Goal: Task Accomplishment & Management: Complete application form

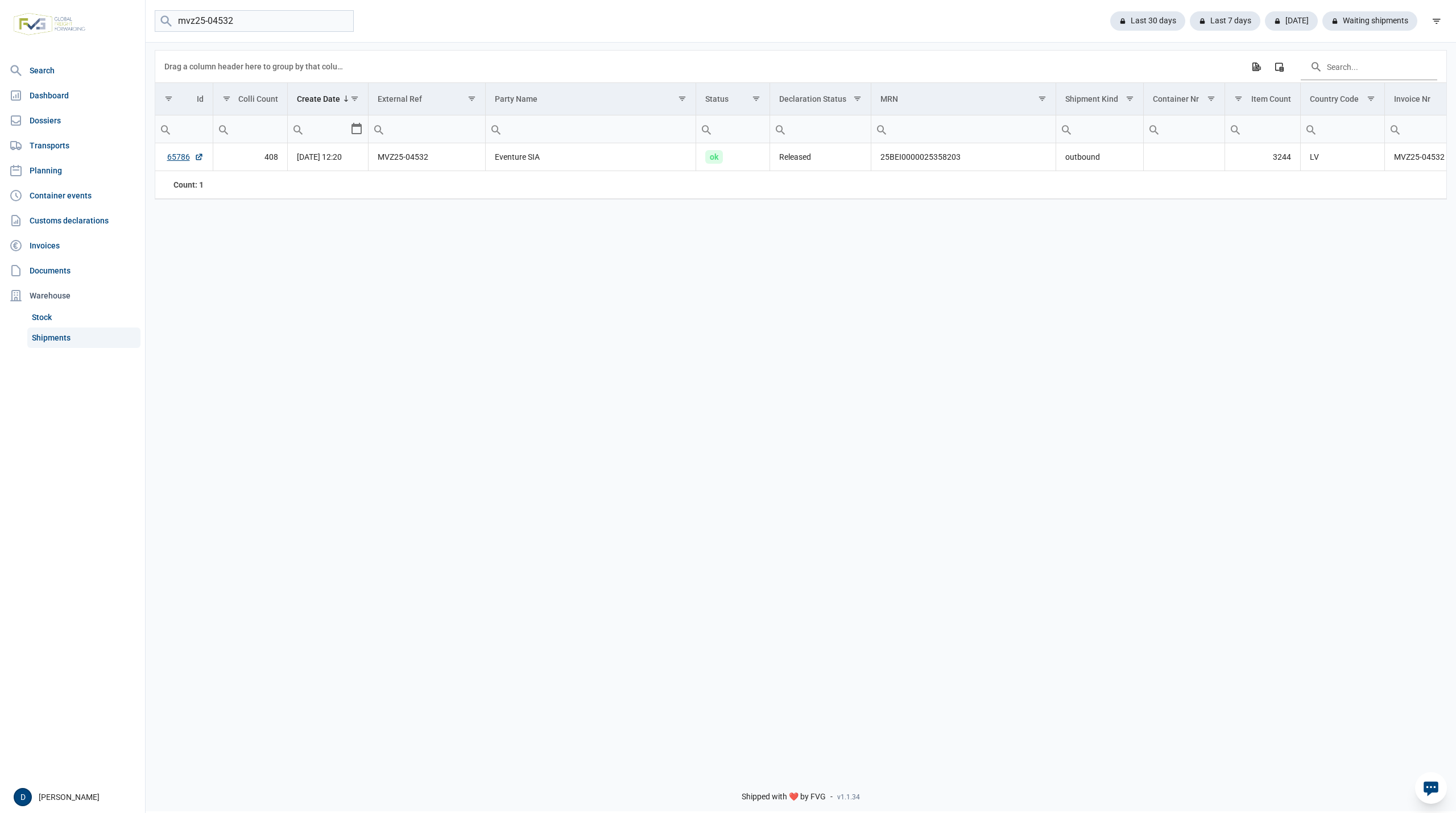
click at [343, 22] on input "mvz25-04532" at bounding box center [254, 22] width 199 height 22
click at [57, 119] on link "Dossiers" at bounding box center [73, 121] width 136 height 23
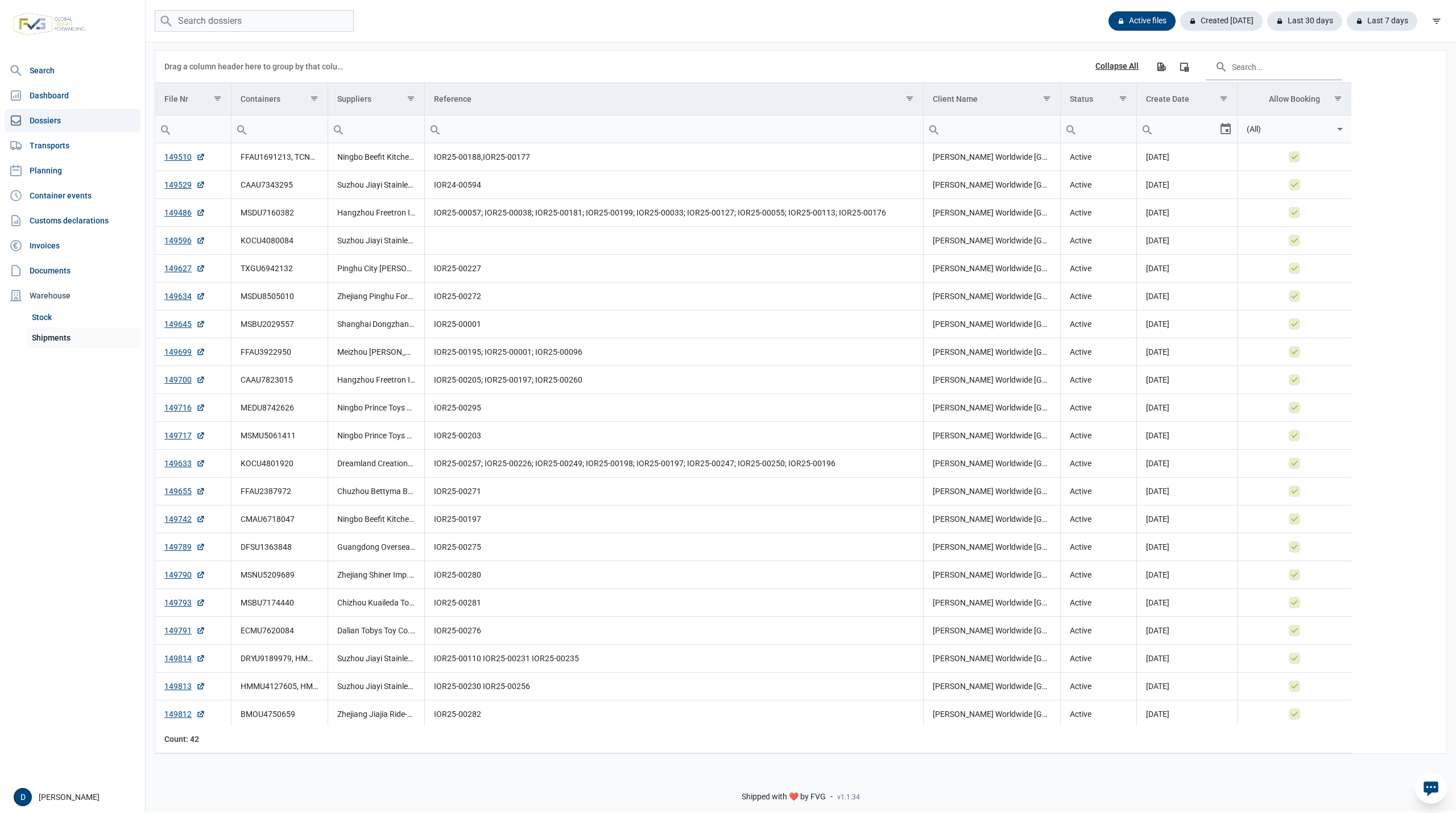
click at [52, 335] on link "Shipments" at bounding box center [84, 337] width 113 height 20
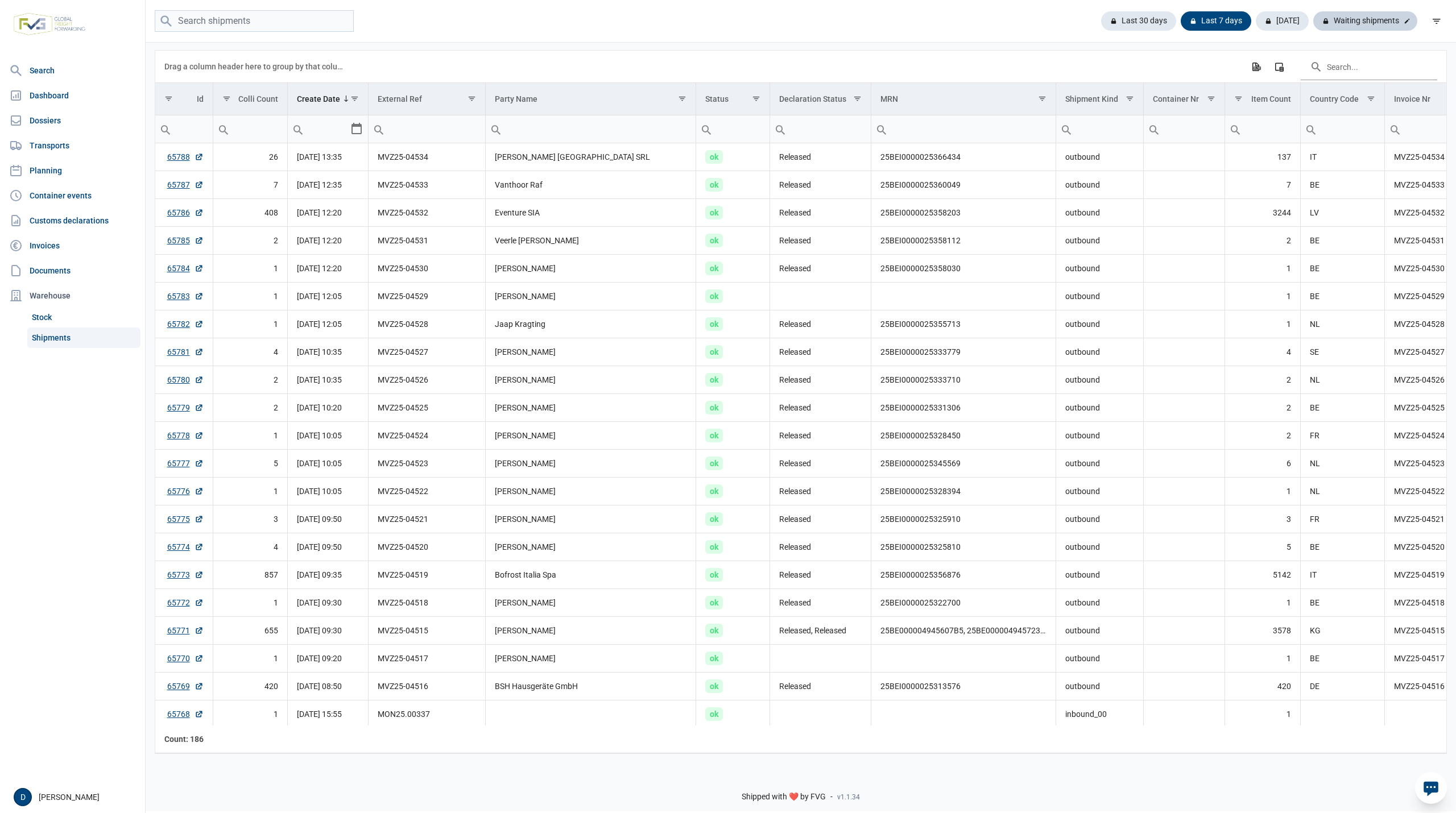
click at [1362, 18] on div "Waiting shipments" at bounding box center [1366, 20] width 104 height 19
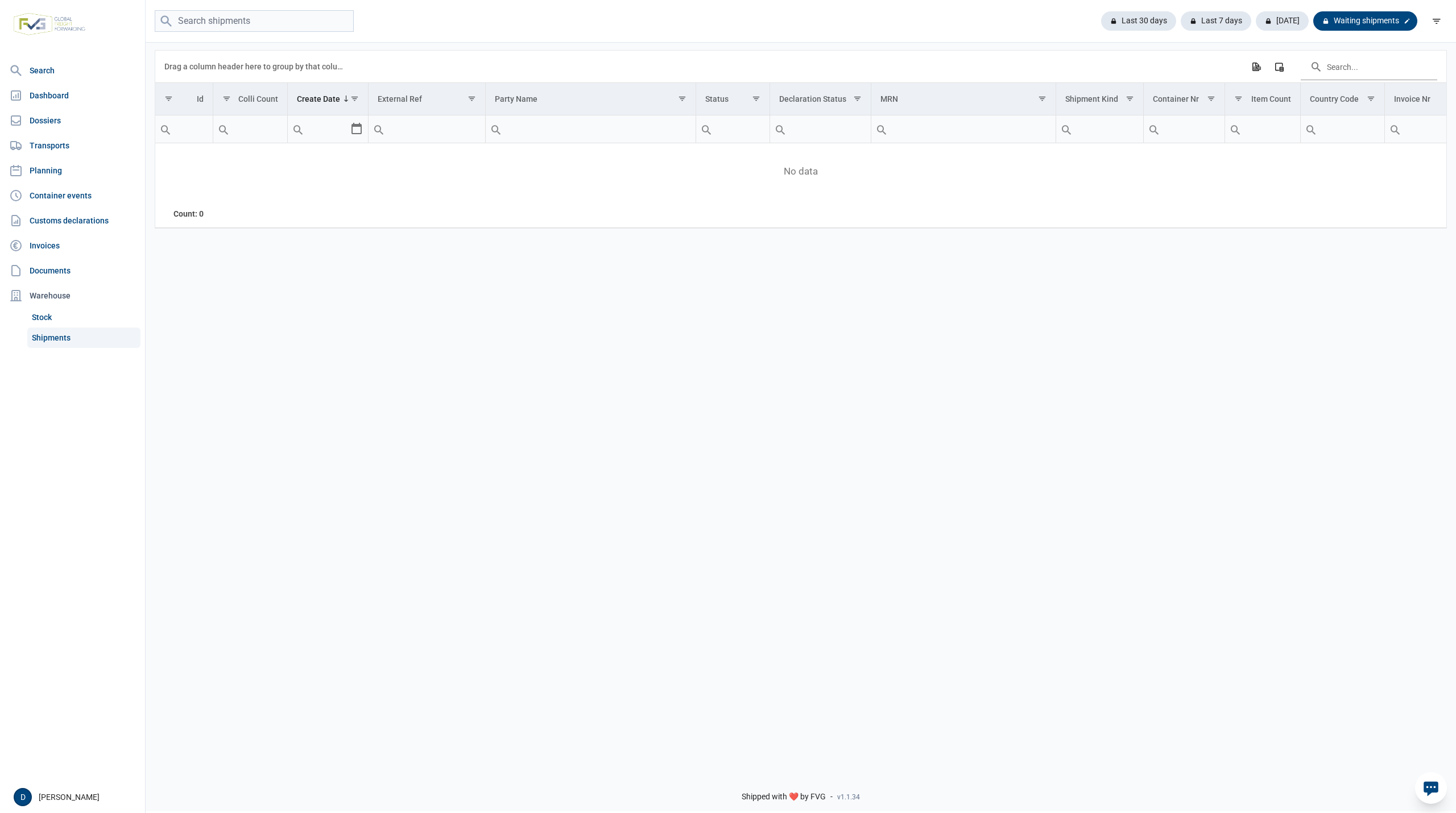
click at [1353, 22] on div "Waiting shipments" at bounding box center [1366, 20] width 104 height 19
click at [1139, 14] on div "Last 30 days" at bounding box center [1144, 20] width 84 height 19
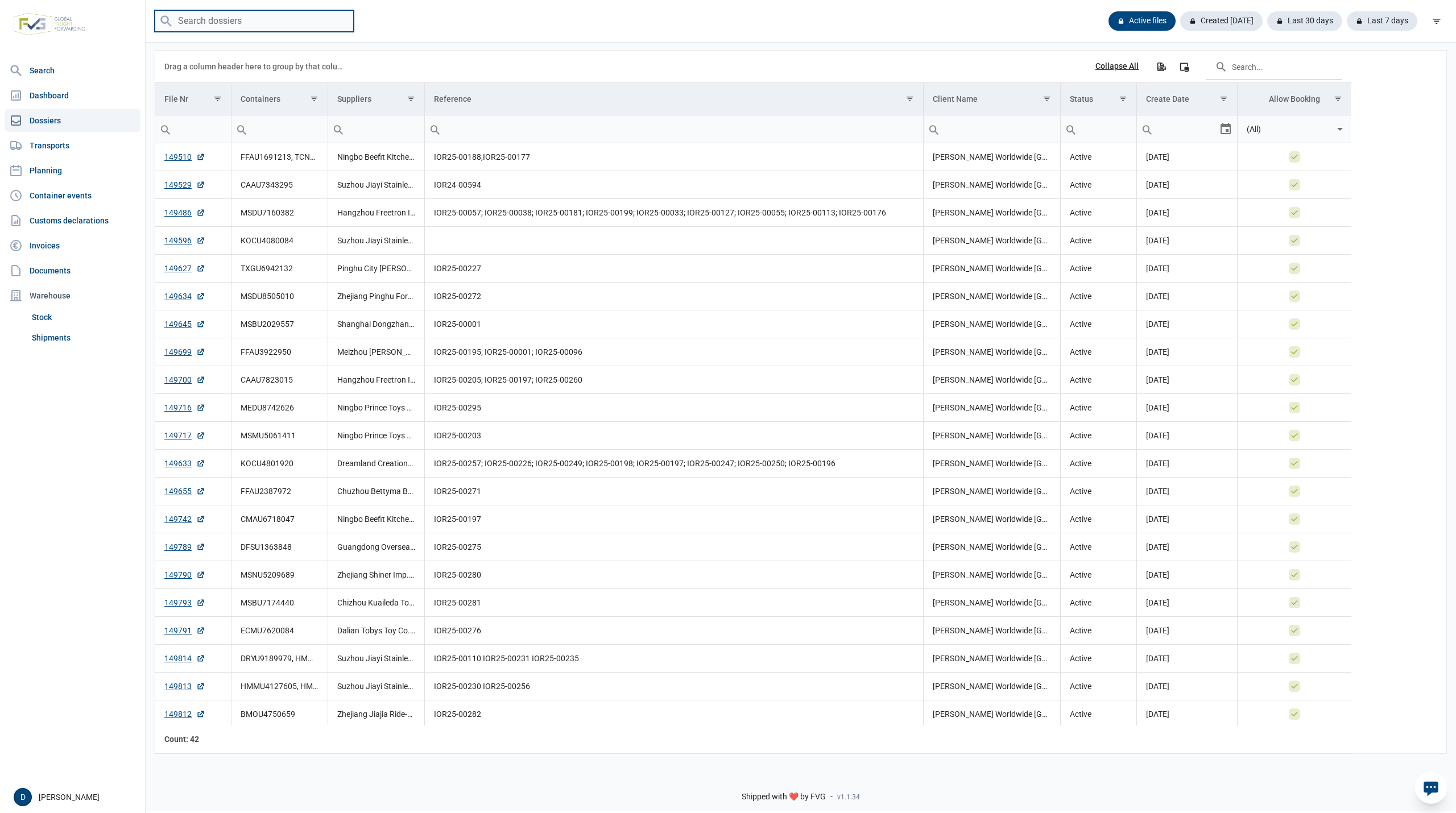
click at [258, 18] on input "search" at bounding box center [254, 22] width 199 height 22
paste input "mvz25-04535"
type input "mvz25-04535"
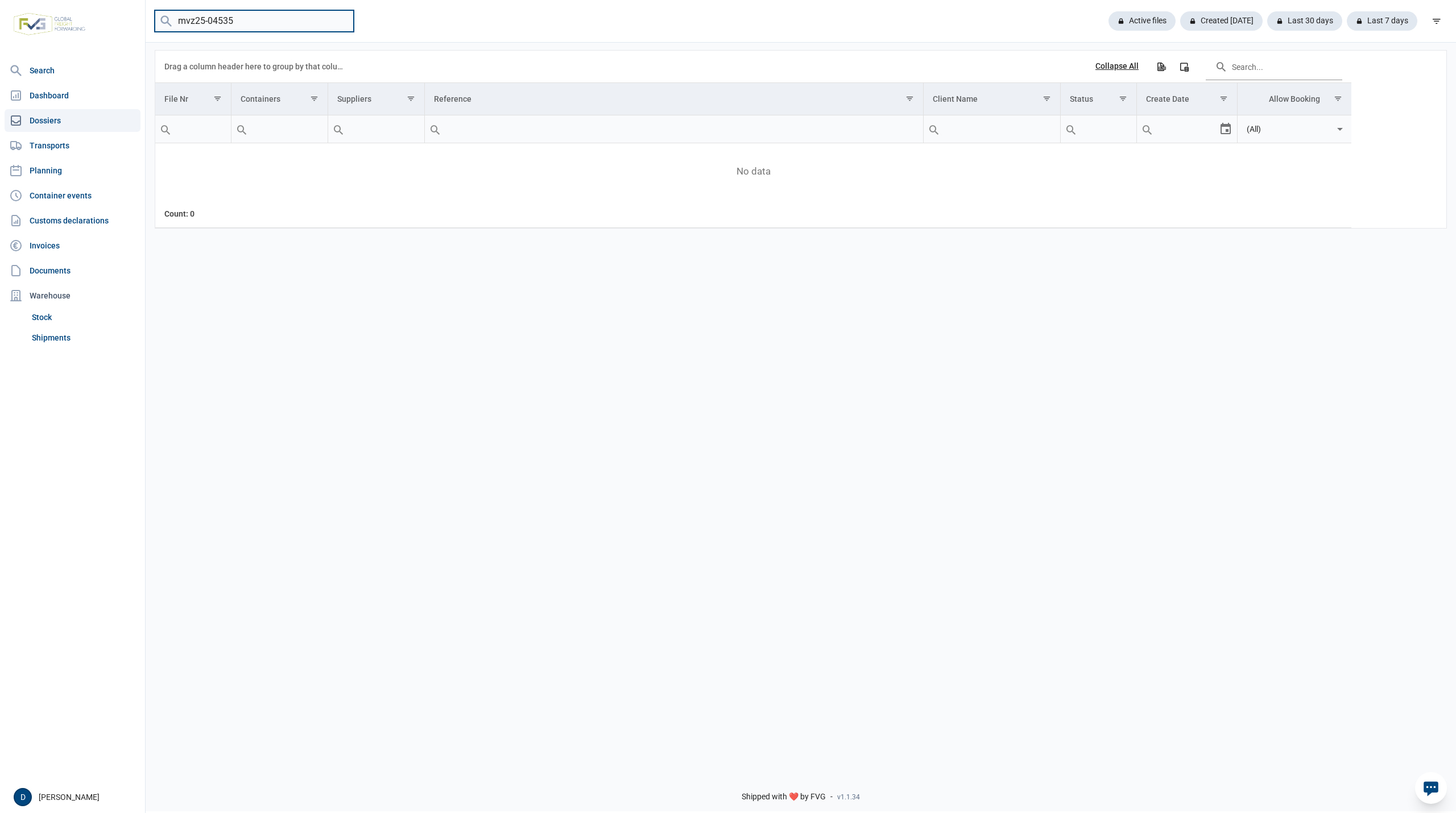
drag, startPoint x: 255, startPoint y: 17, endPoint x: 129, endPoint y: 17, distance: 126.0
click at [129, 17] on div "Search Dashboard Dossiers Transports Planning Container events Customs declarat…" at bounding box center [728, 405] width 1456 height 813
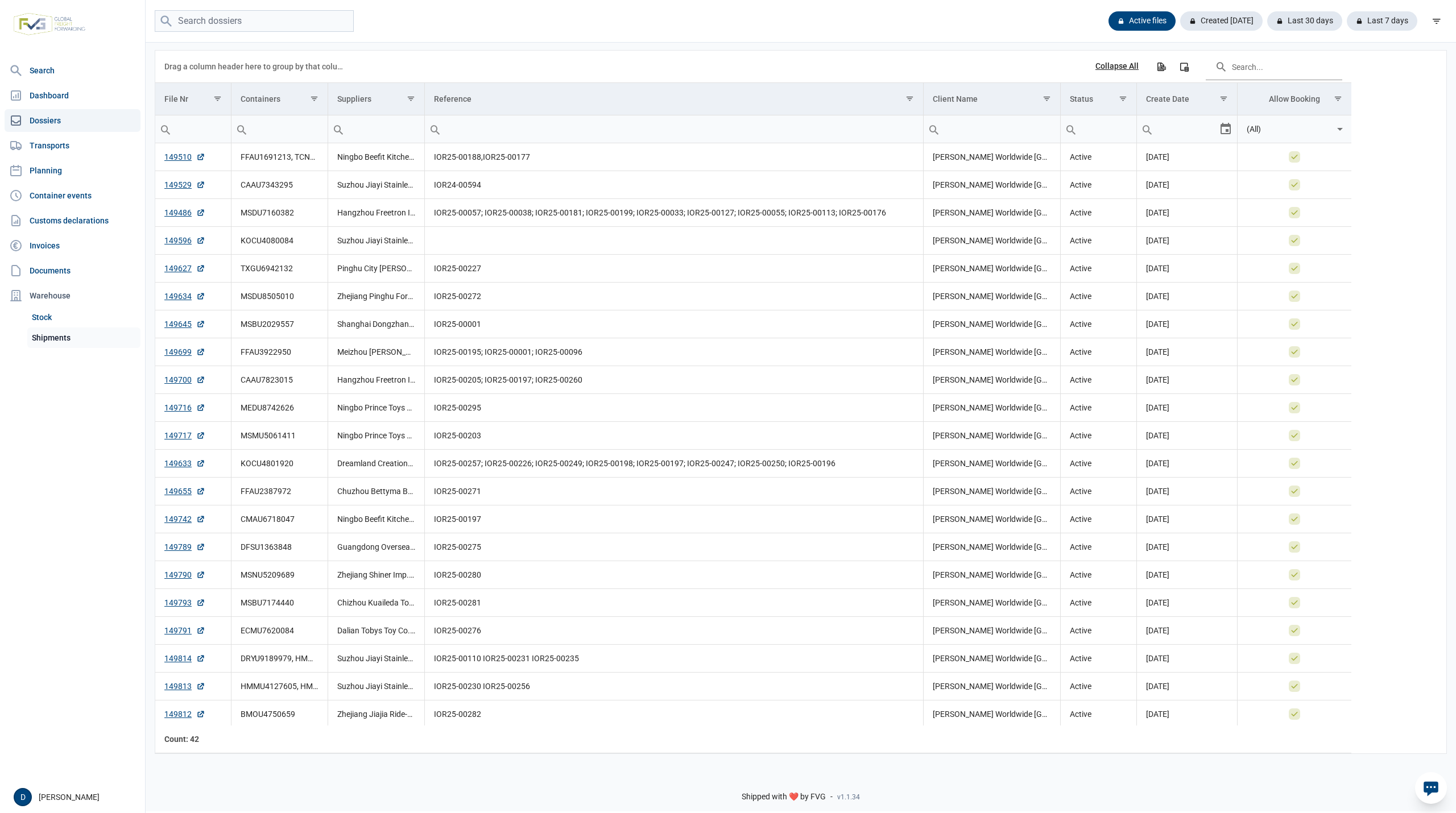
click at [57, 339] on link "Shipments" at bounding box center [84, 337] width 113 height 20
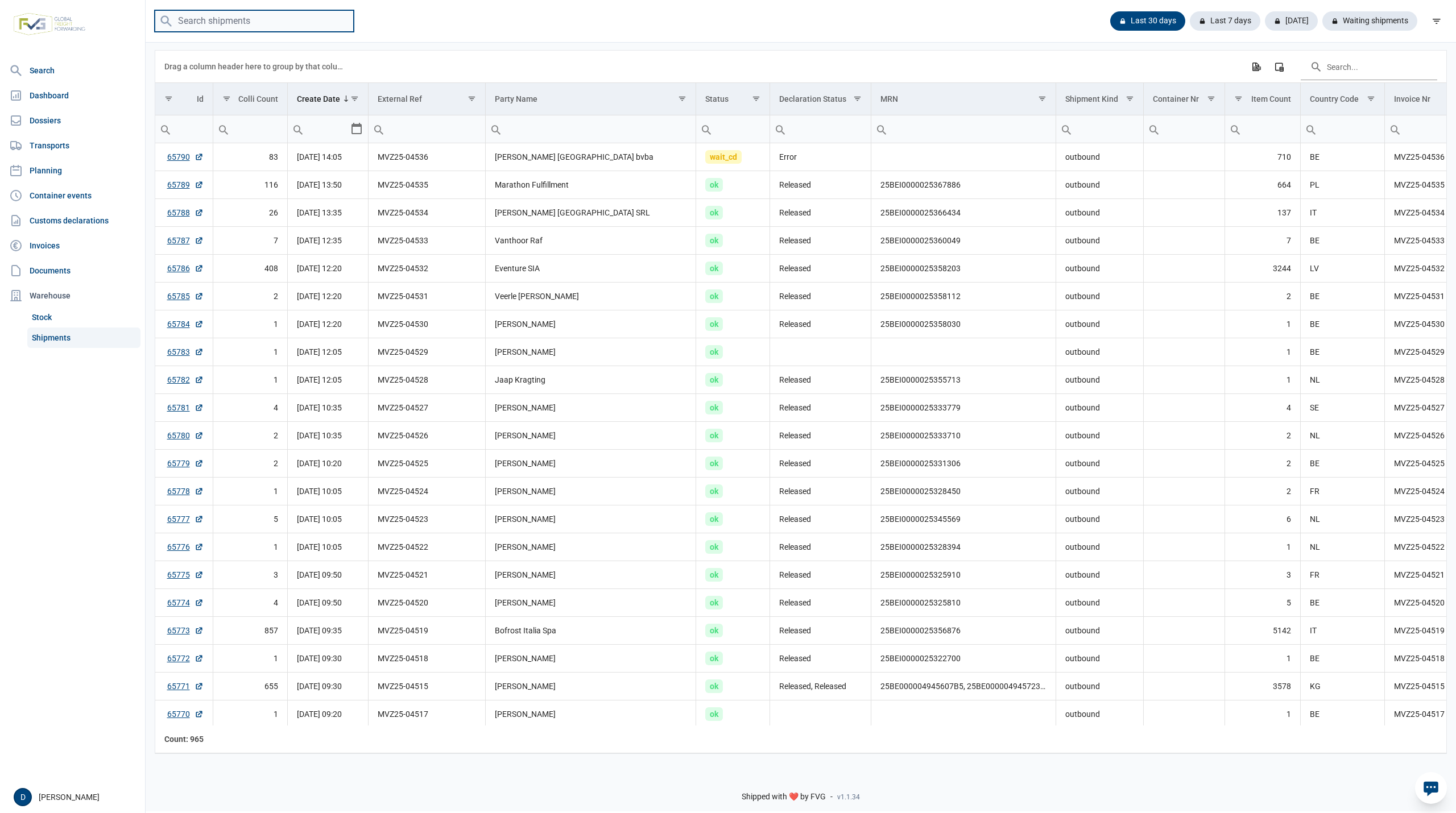
click at [240, 23] on input "search" at bounding box center [254, 22] width 199 height 22
paste input "MVZ25-04536"
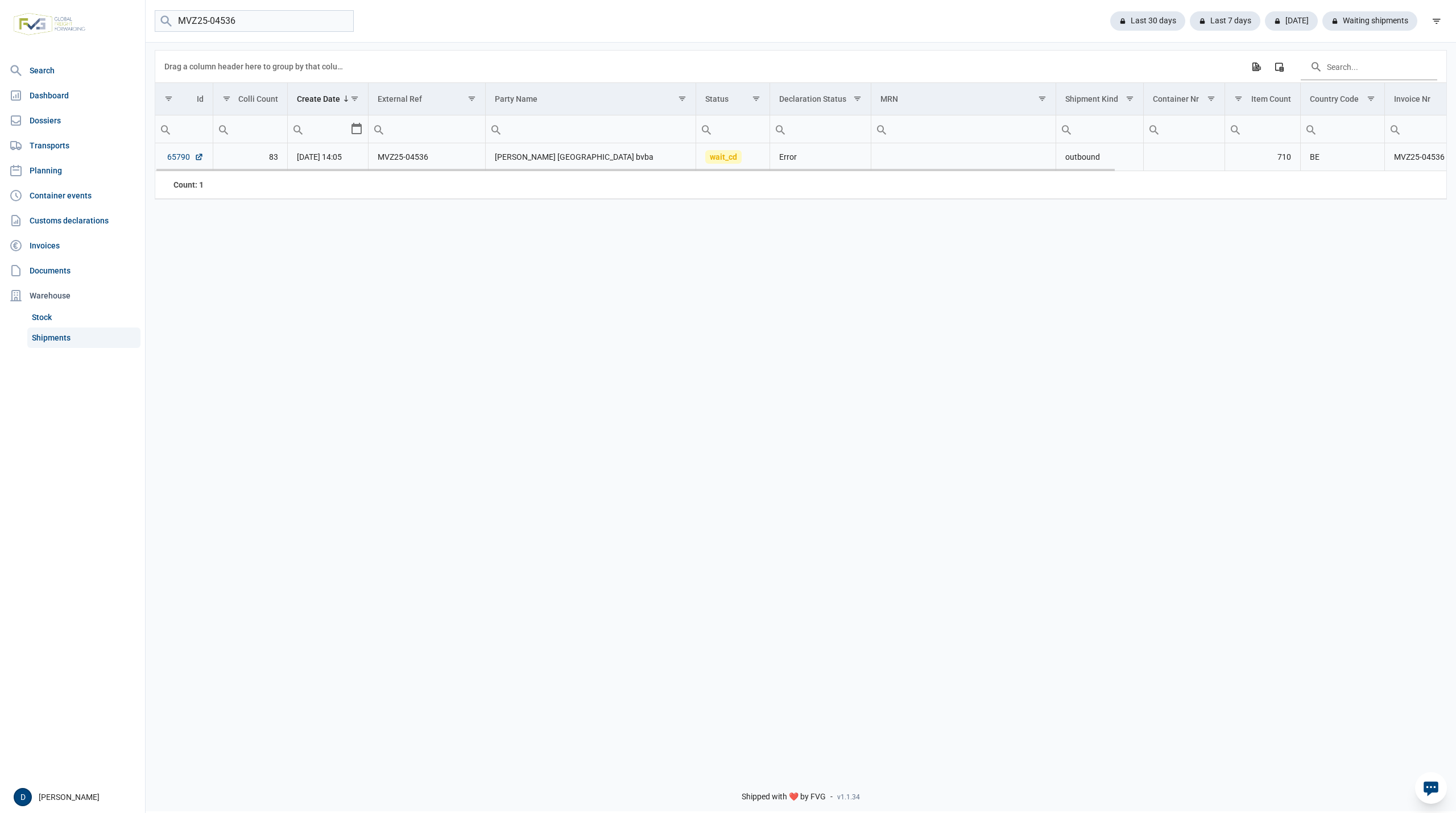
click at [180, 161] on link "65790" at bounding box center [185, 157] width 36 height 11
drag, startPoint x: 270, startPoint y: 17, endPoint x: 200, endPoint y: 14, distance: 70.1
click at [200, 14] on input "MVZ25-04536" at bounding box center [254, 22] width 199 height 22
type input "M"
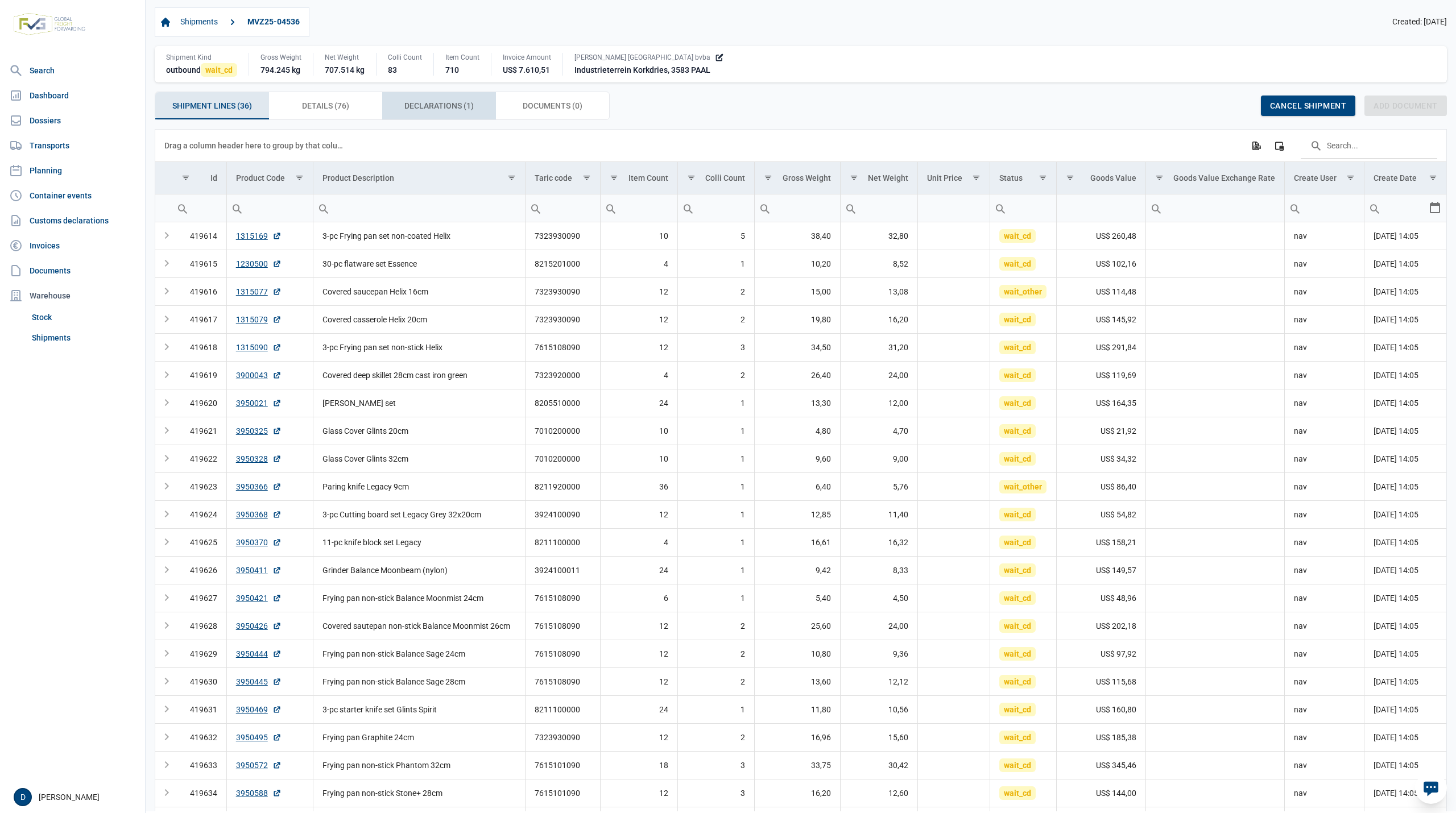
click at [410, 105] on span "Declarations (1) Declarations (1)" at bounding box center [439, 105] width 69 height 14
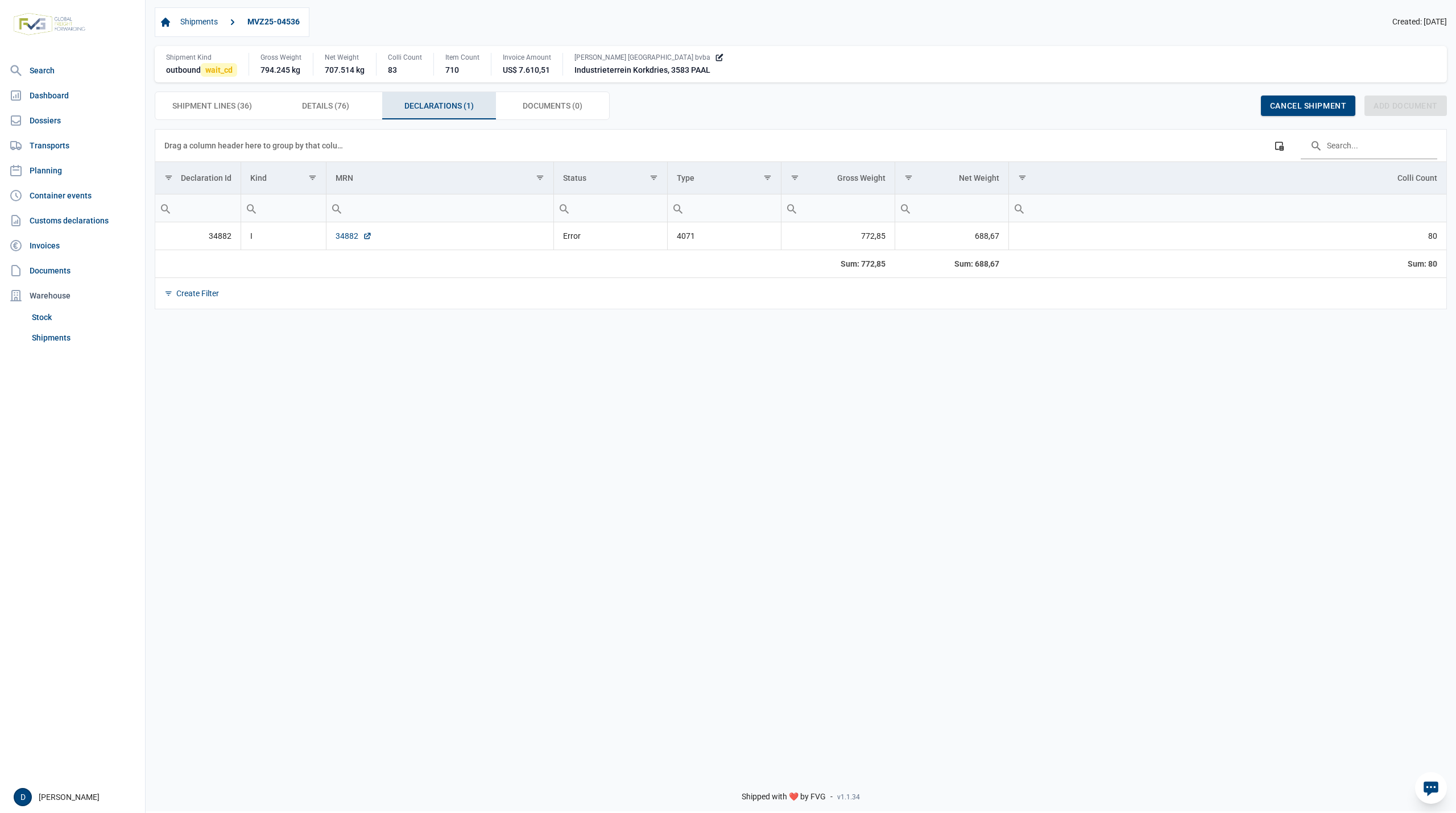
click at [341, 233] on link "34882" at bounding box center [353, 236] width 36 height 11
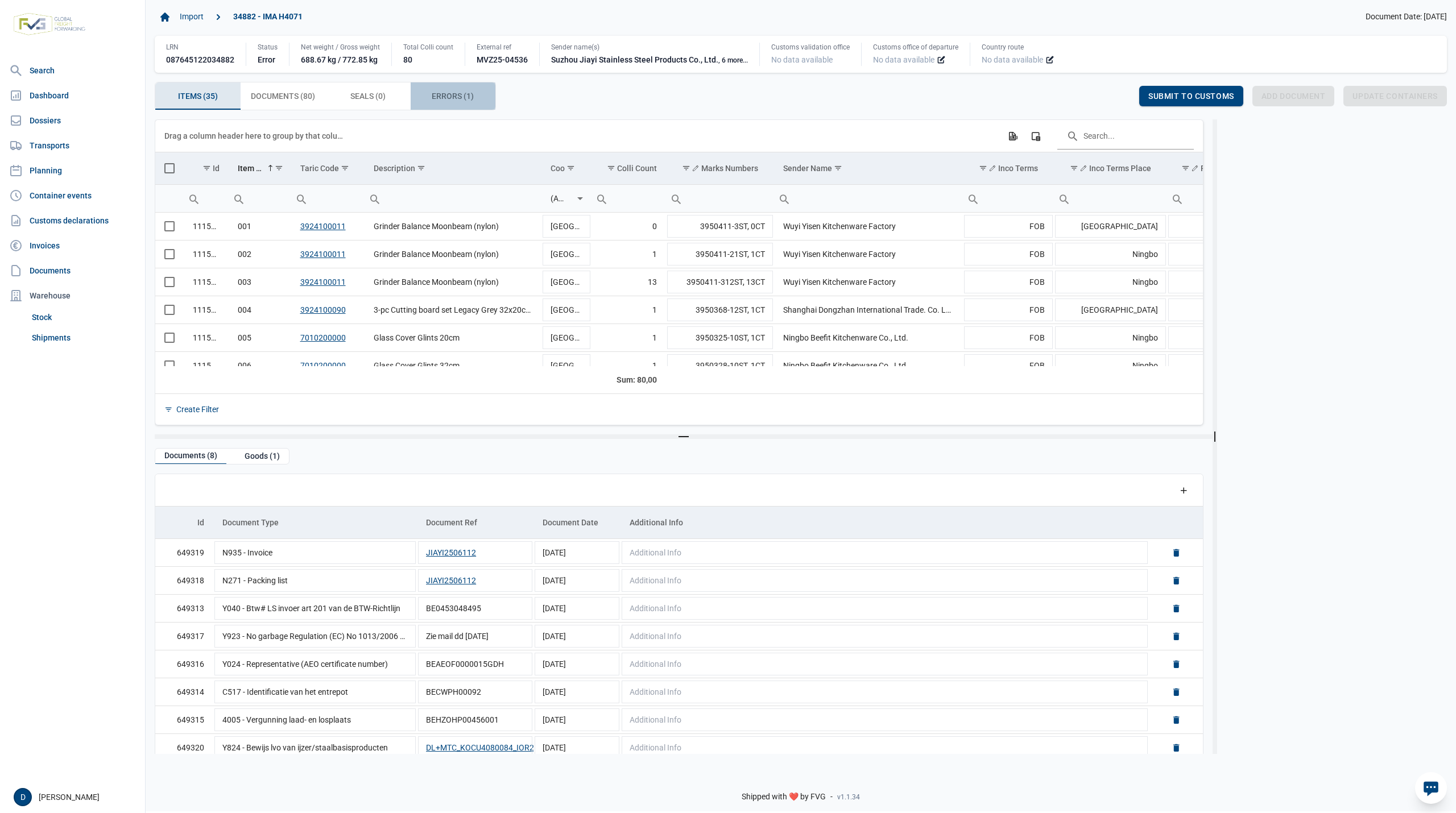
click at [451, 100] on span "Errors (1) Errors (1)" at bounding box center [453, 96] width 42 height 14
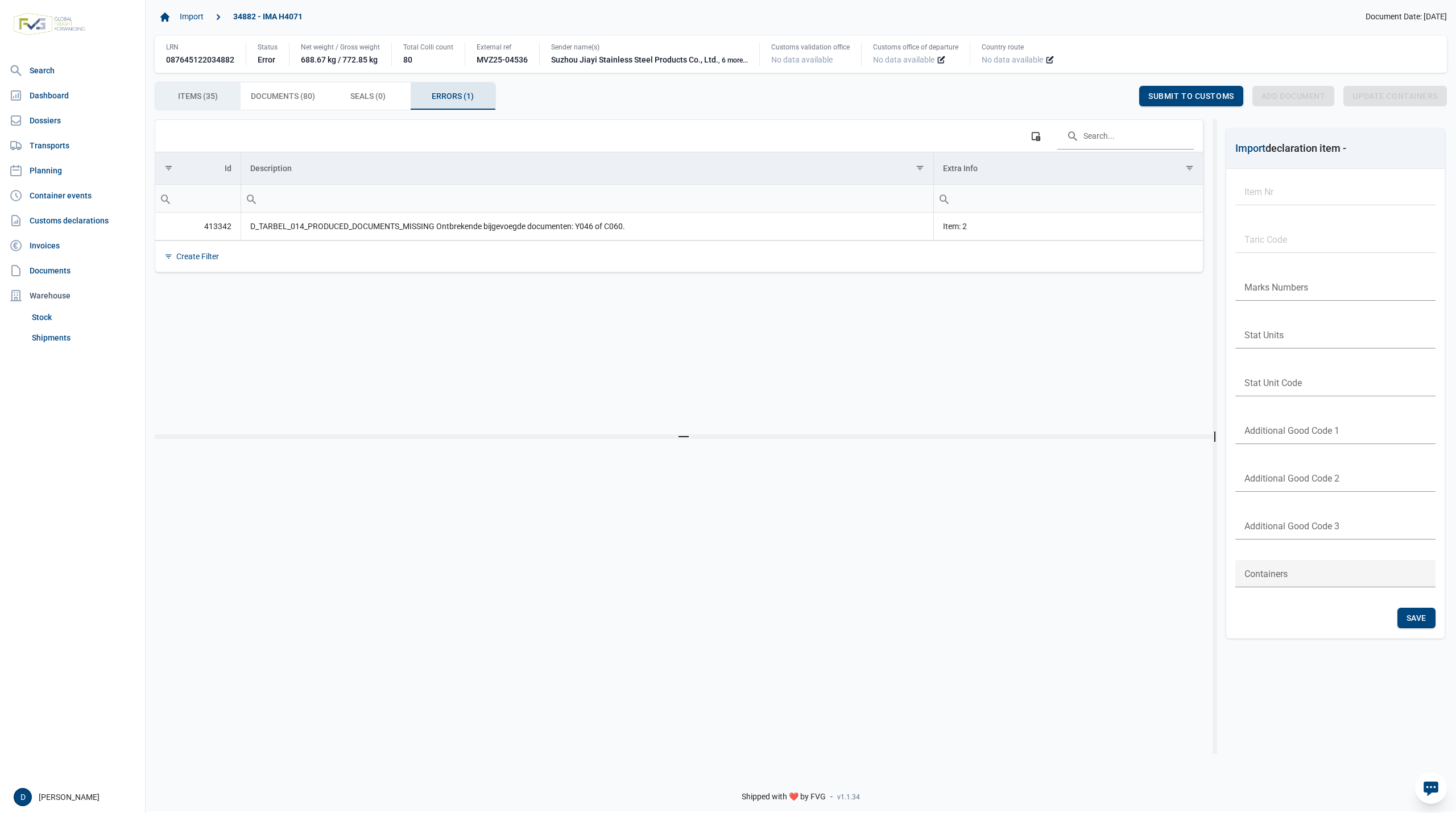
click at [210, 102] on span "Items (35) Items (35)" at bounding box center [198, 96] width 40 height 14
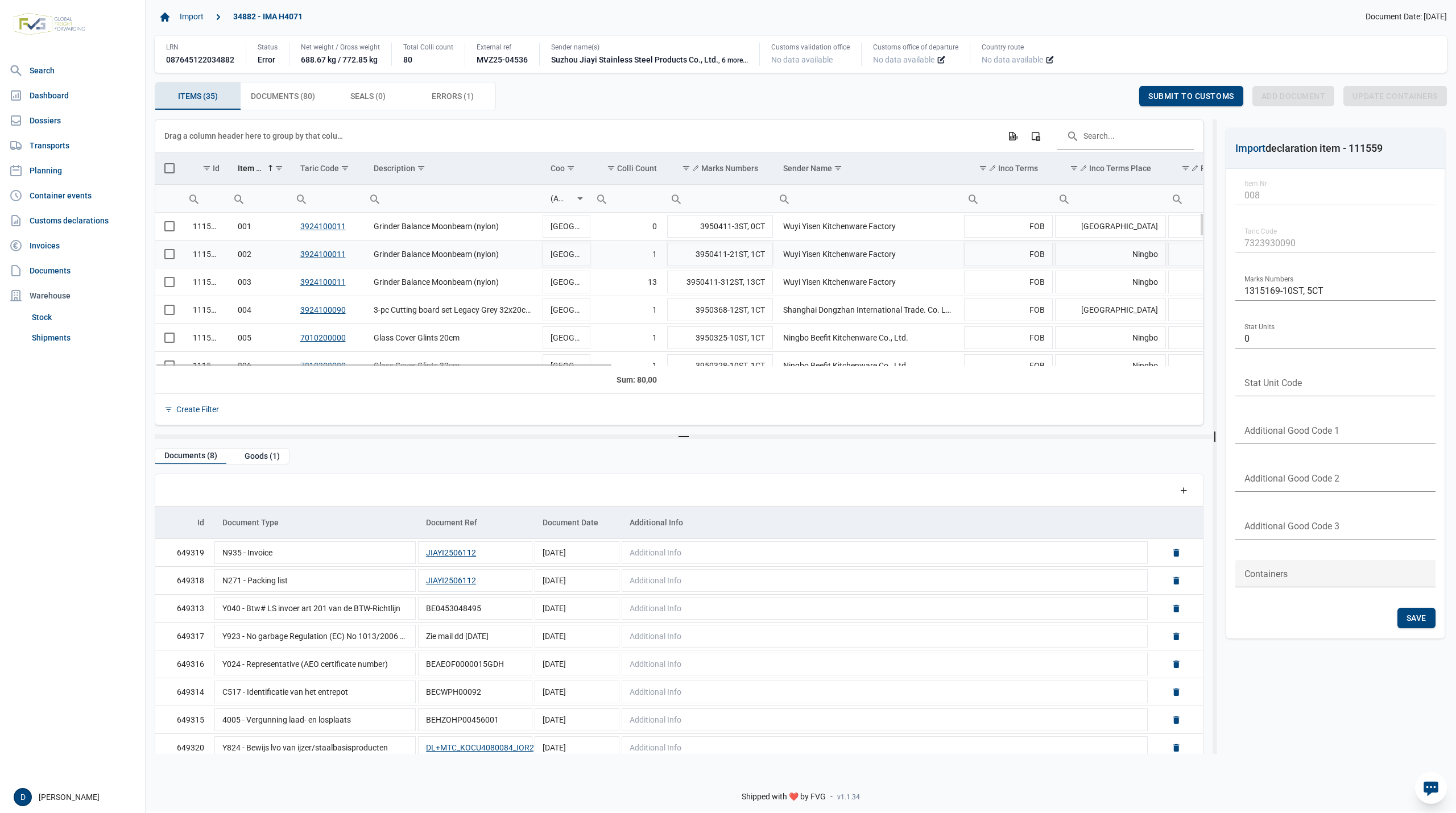
click at [173, 258] on span "Select row" at bounding box center [169, 254] width 11 height 11
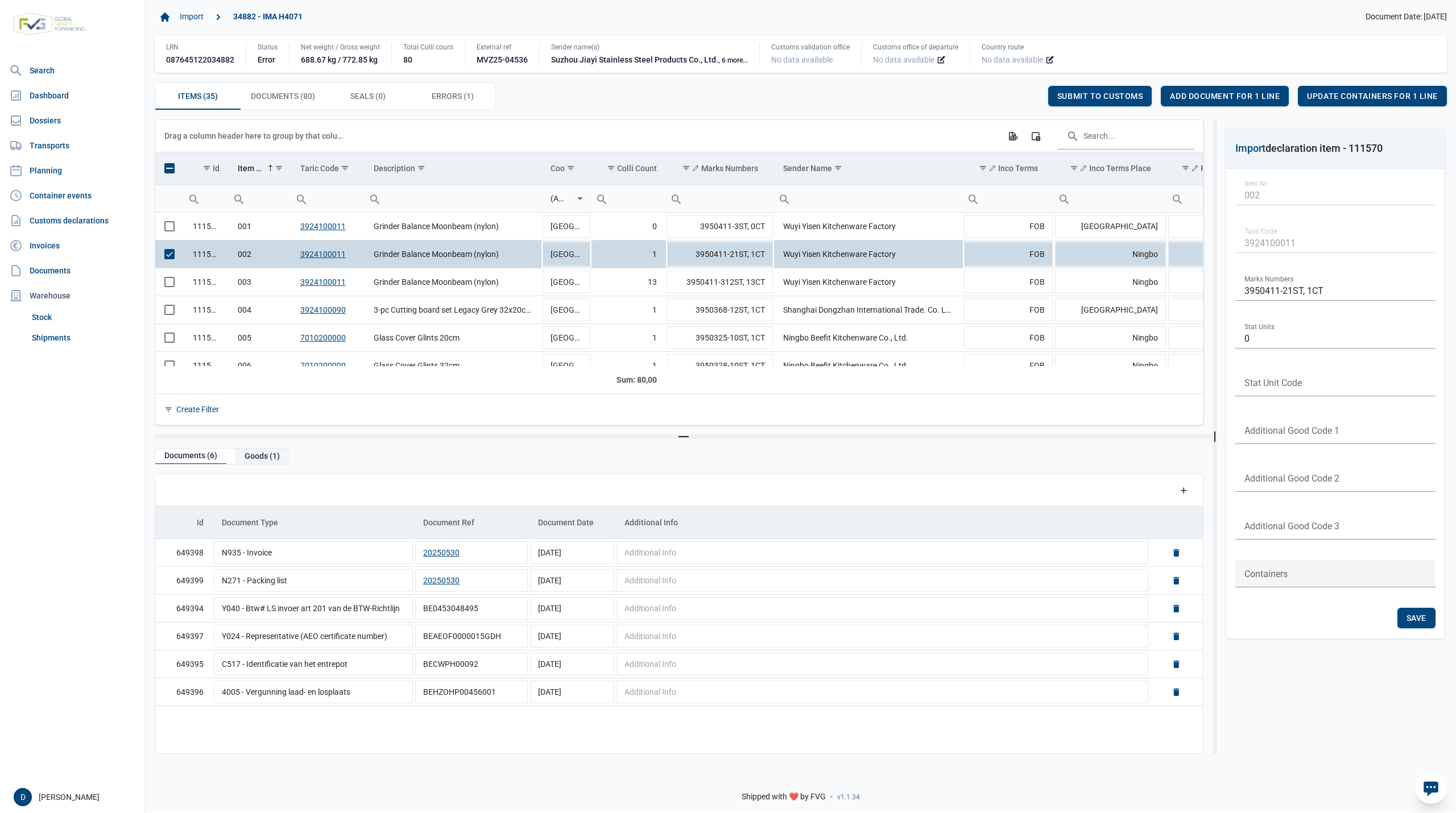
click at [247, 455] on div "Goods (1)" at bounding box center [262, 456] width 53 height 15
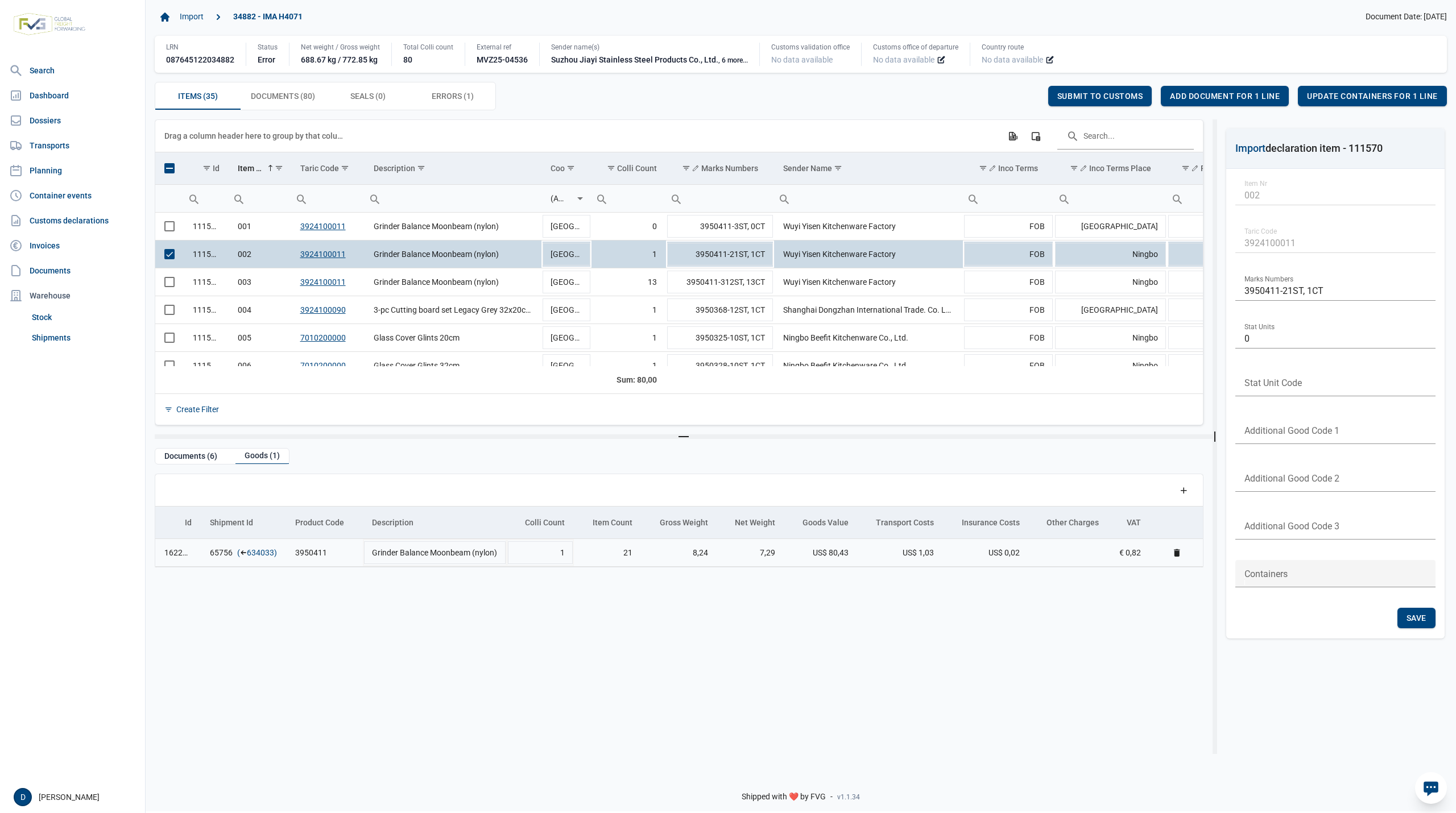
click at [257, 556] on link "634033" at bounding box center [260, 552] width 27 height 11
click at [1216, 91] on div "Add document for 1 line" at bounding box center [1225, 96] width 128 height 20
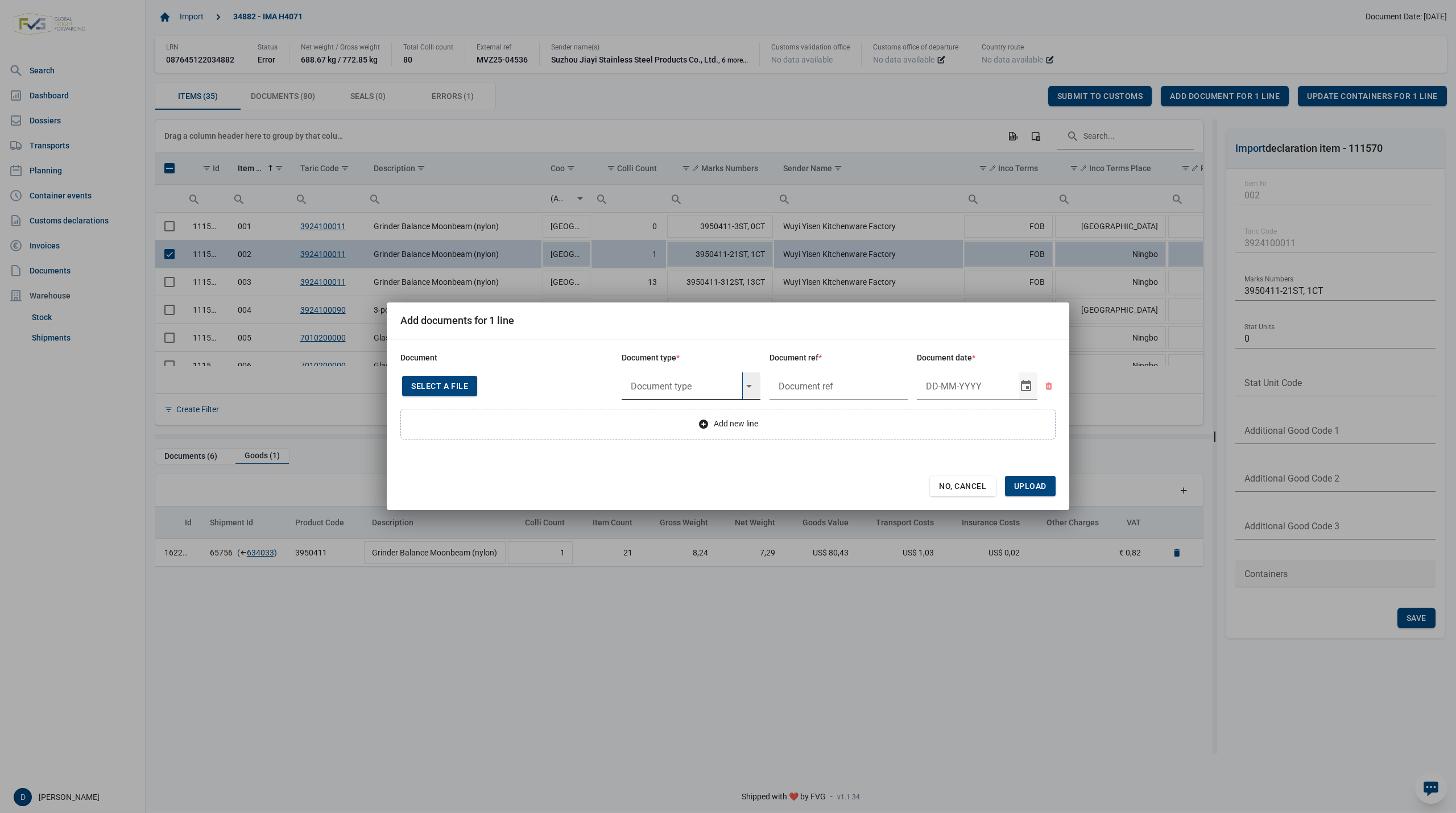
click at [646, 384] on input "text" at bounding box center [682, 385] width 121 height 27
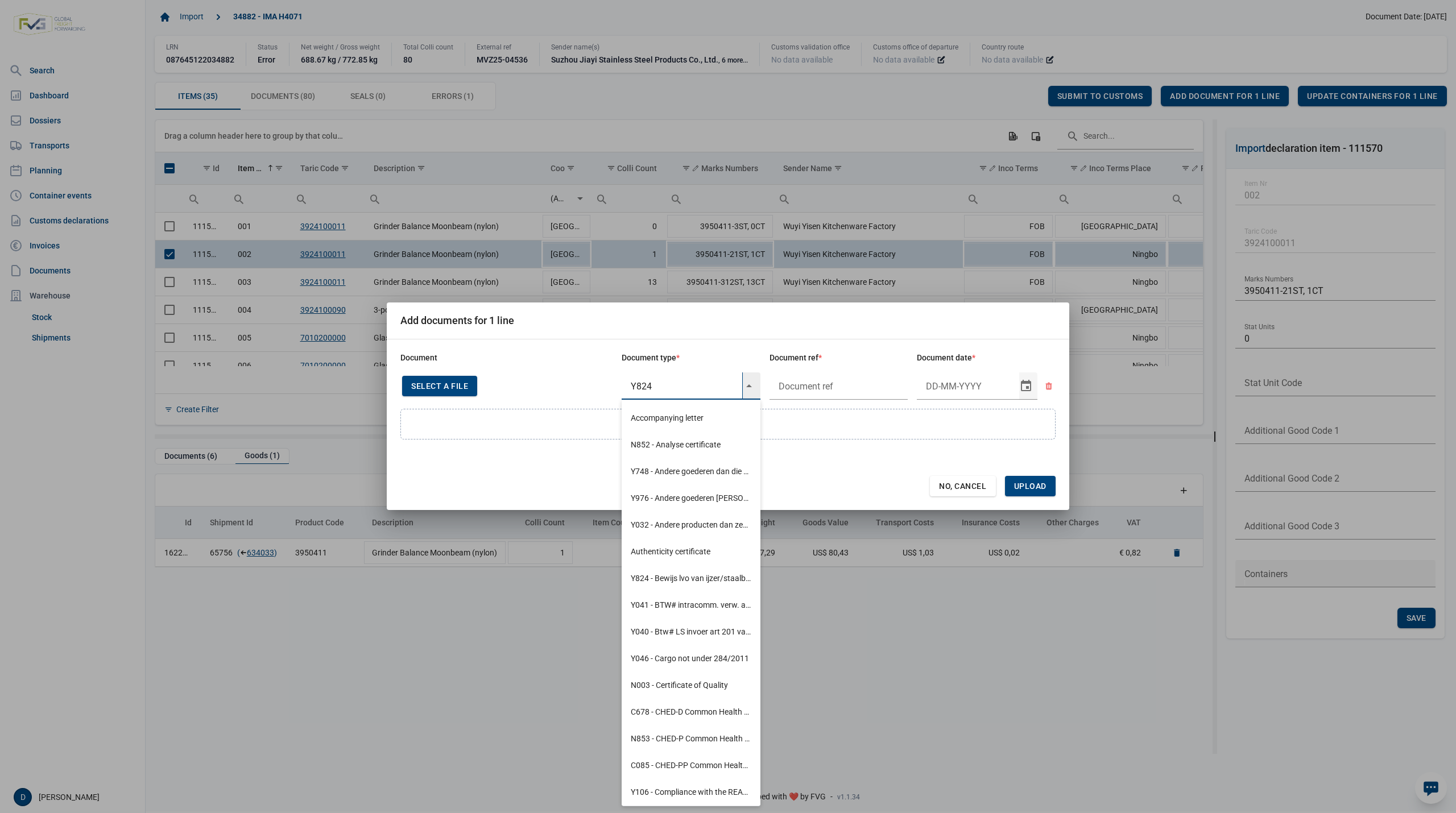
type input "Y824"
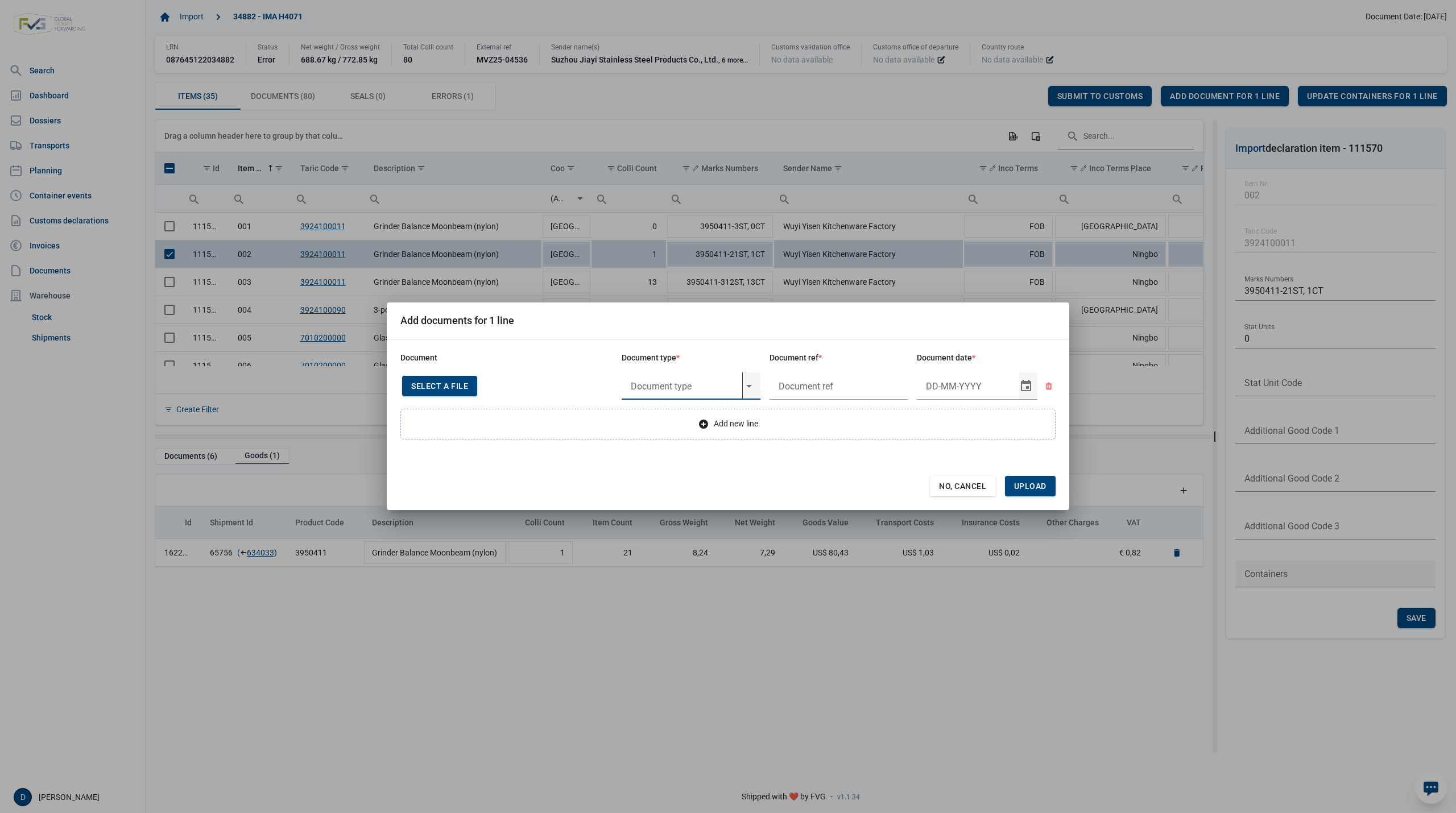
click at [669, 383] on input "text" at bounding box center [682, 385] width 121 height 27
click at [690, 415] on div "Y824 - Bewijs lvo van ijzer/staalbasisproducten" at bounding box center [691, 418] width 139 height 27
type input "Y824 - Bewijs lvo van ijzer/staalbasisproducten"
type input "."
type input "30-5-2025"
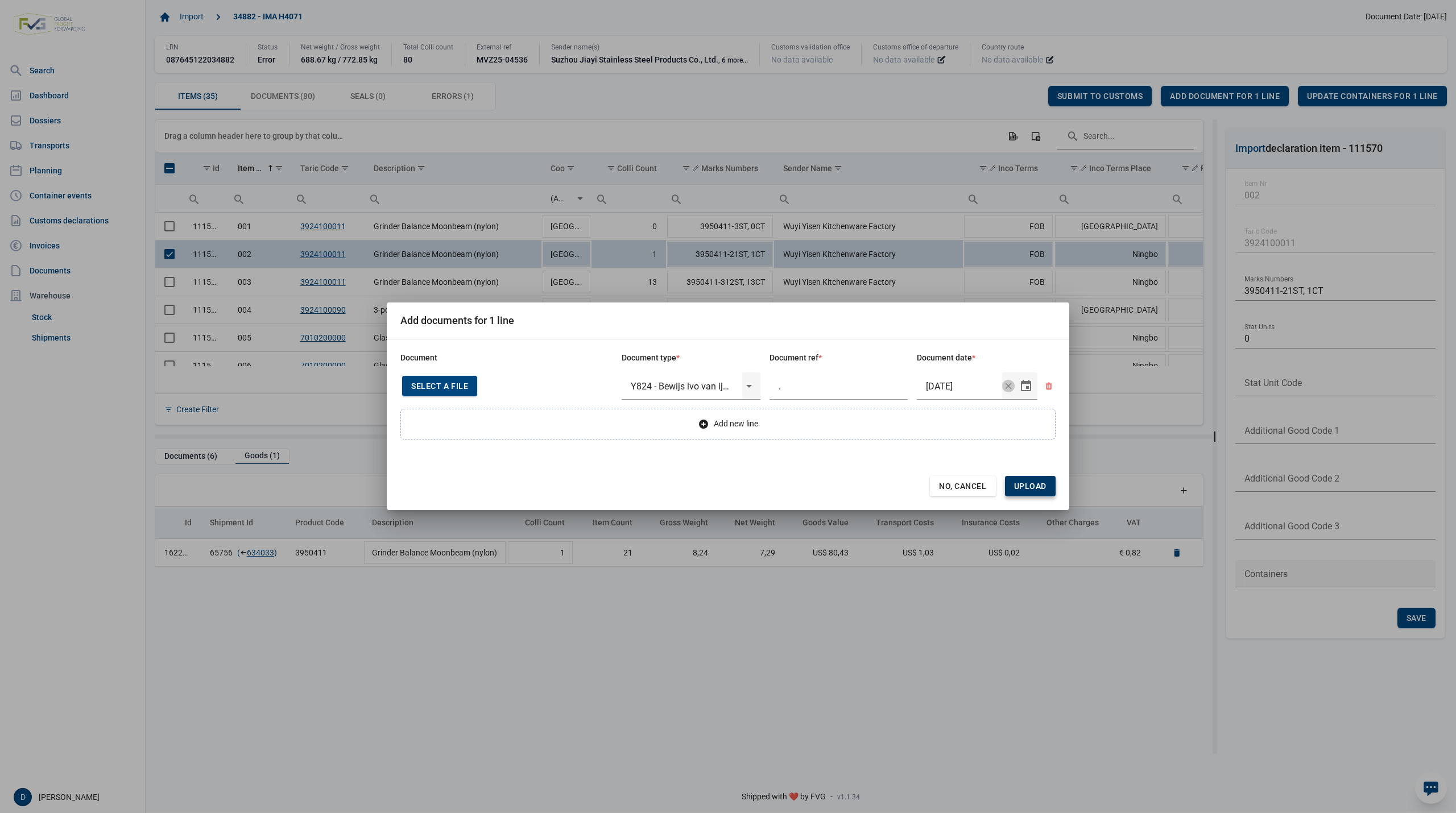
click at [1029, 490] on span "Upload" at bounding box center [1030, 486] width 32 height 9
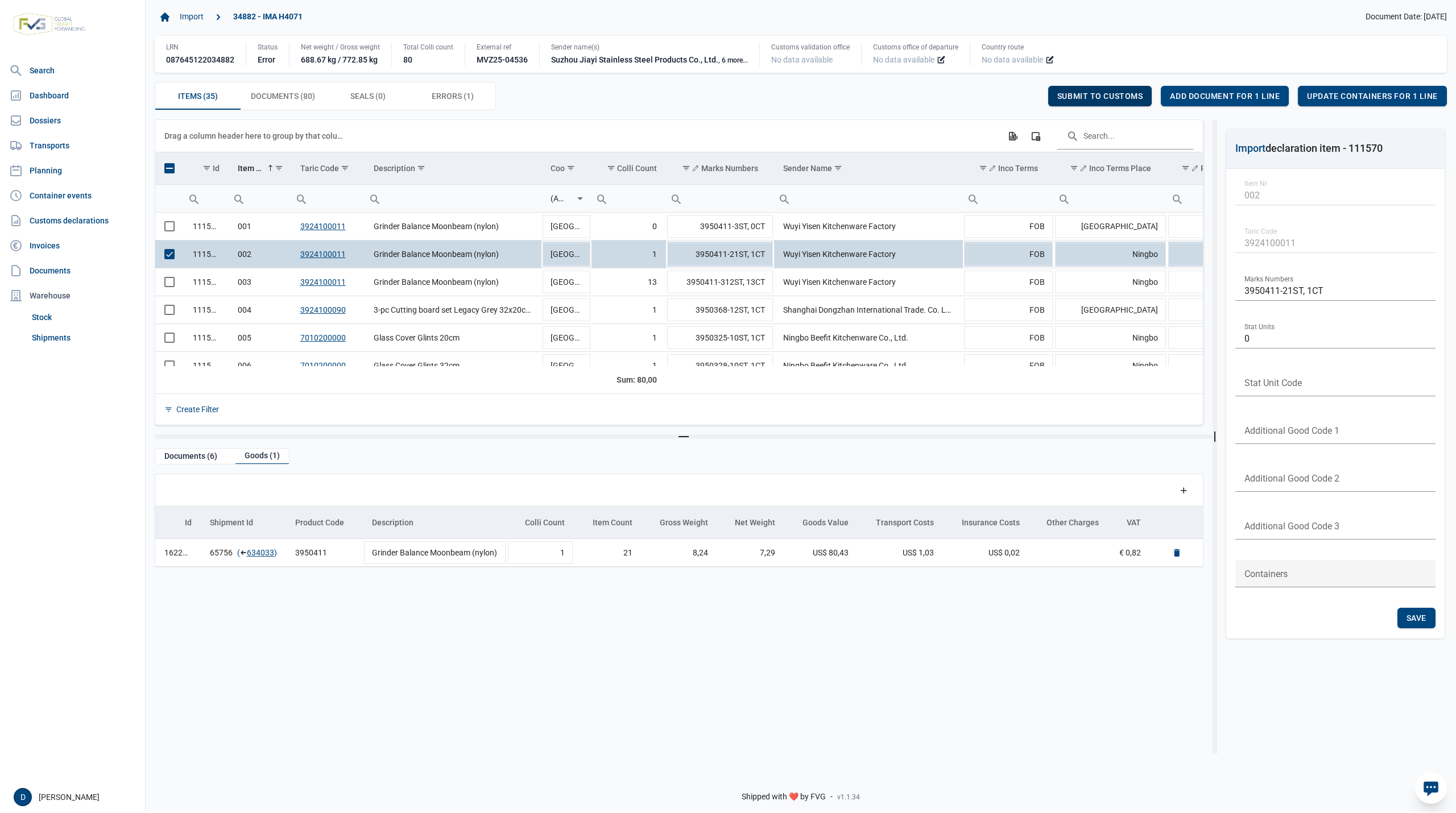
click at [1101, 97] on span "Submit to customs" at bounding box center [1100, 96] width 86 height 9
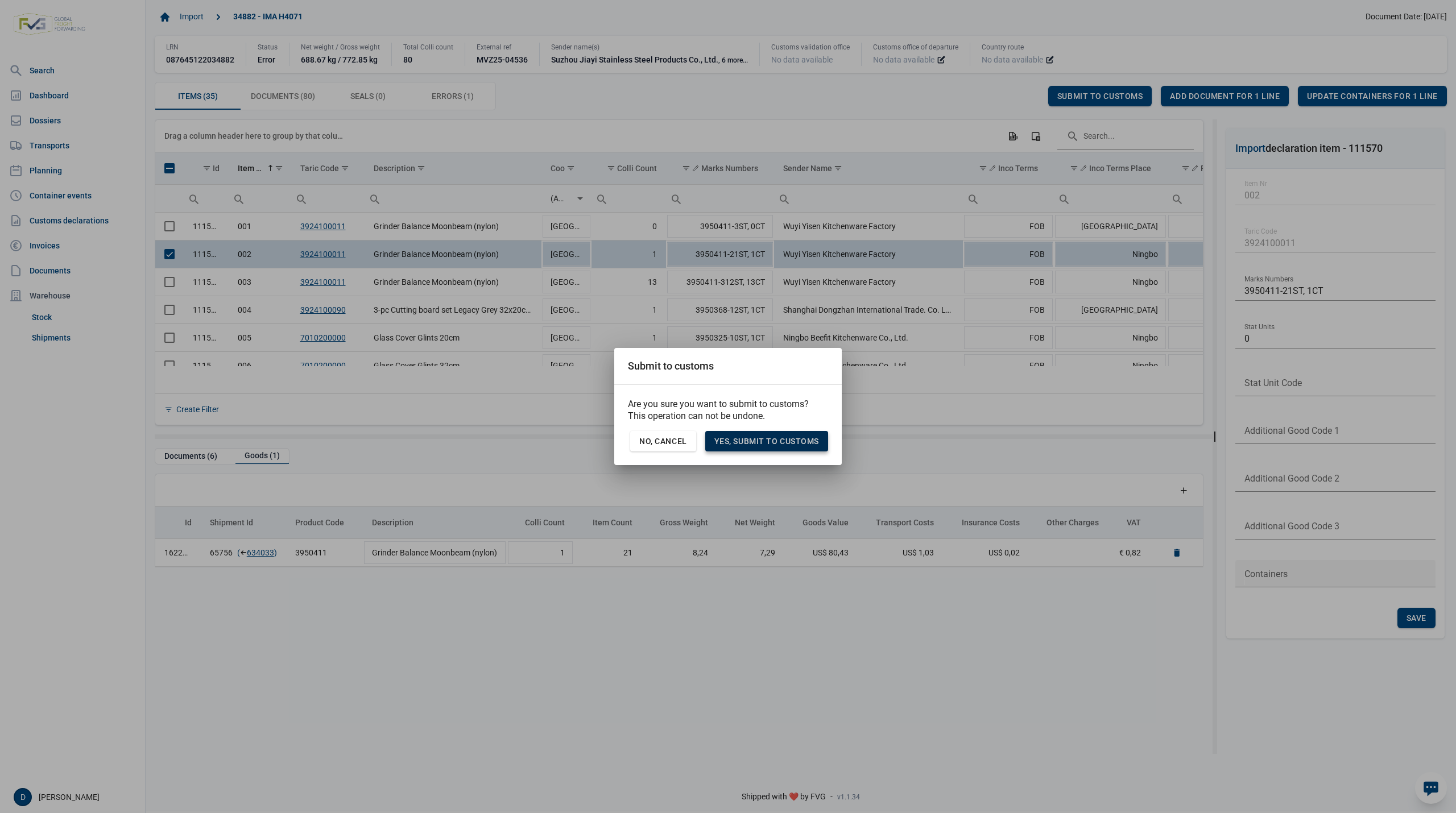
click at [754, 442] on span "Yes, Submit to customs" at bounding box center [767, 441] width 105 height 9
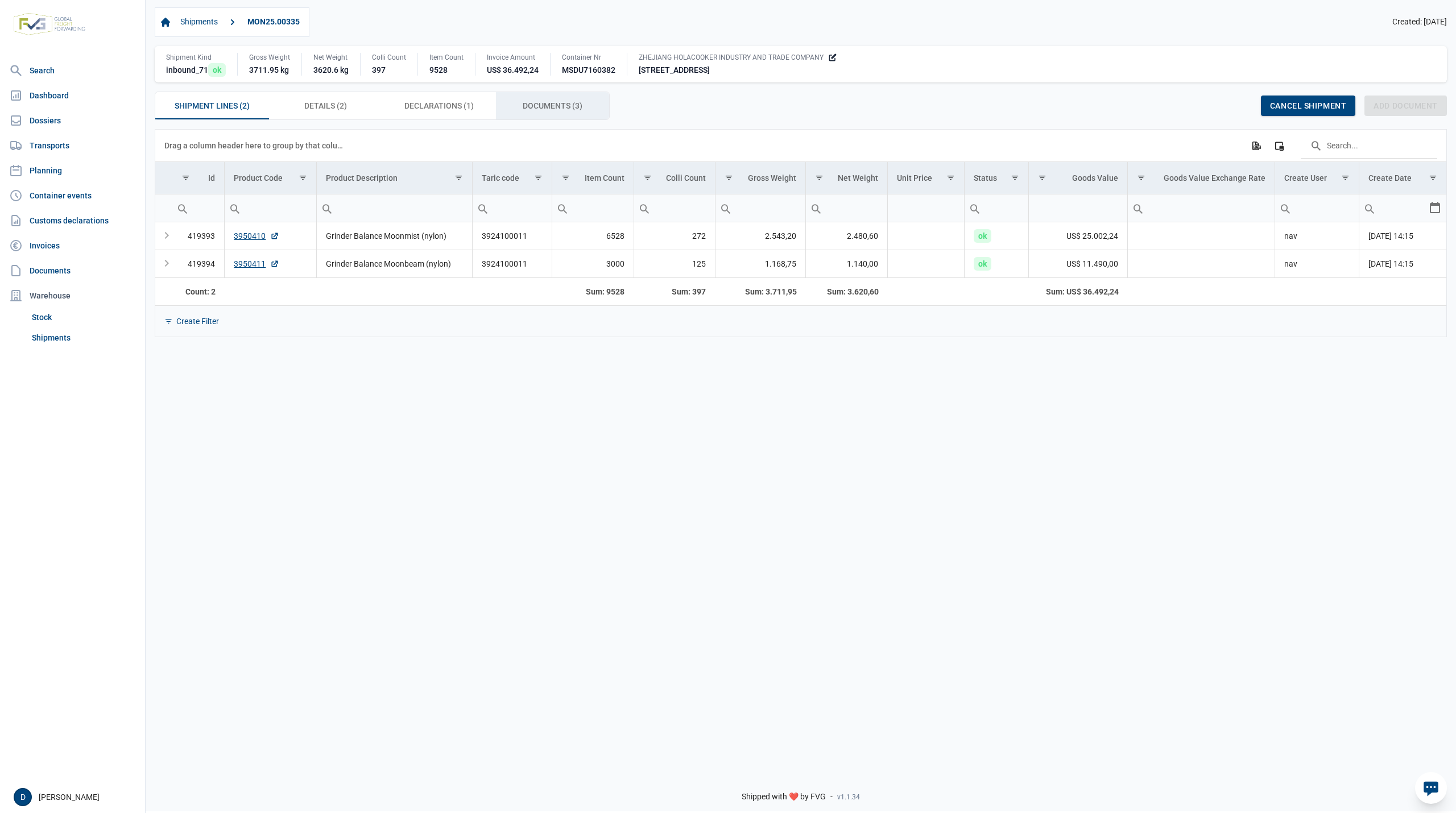
click at [546, 101] on span "Documents (3) Documents (3)" at bounding box center [552, 105] width 60 height 14
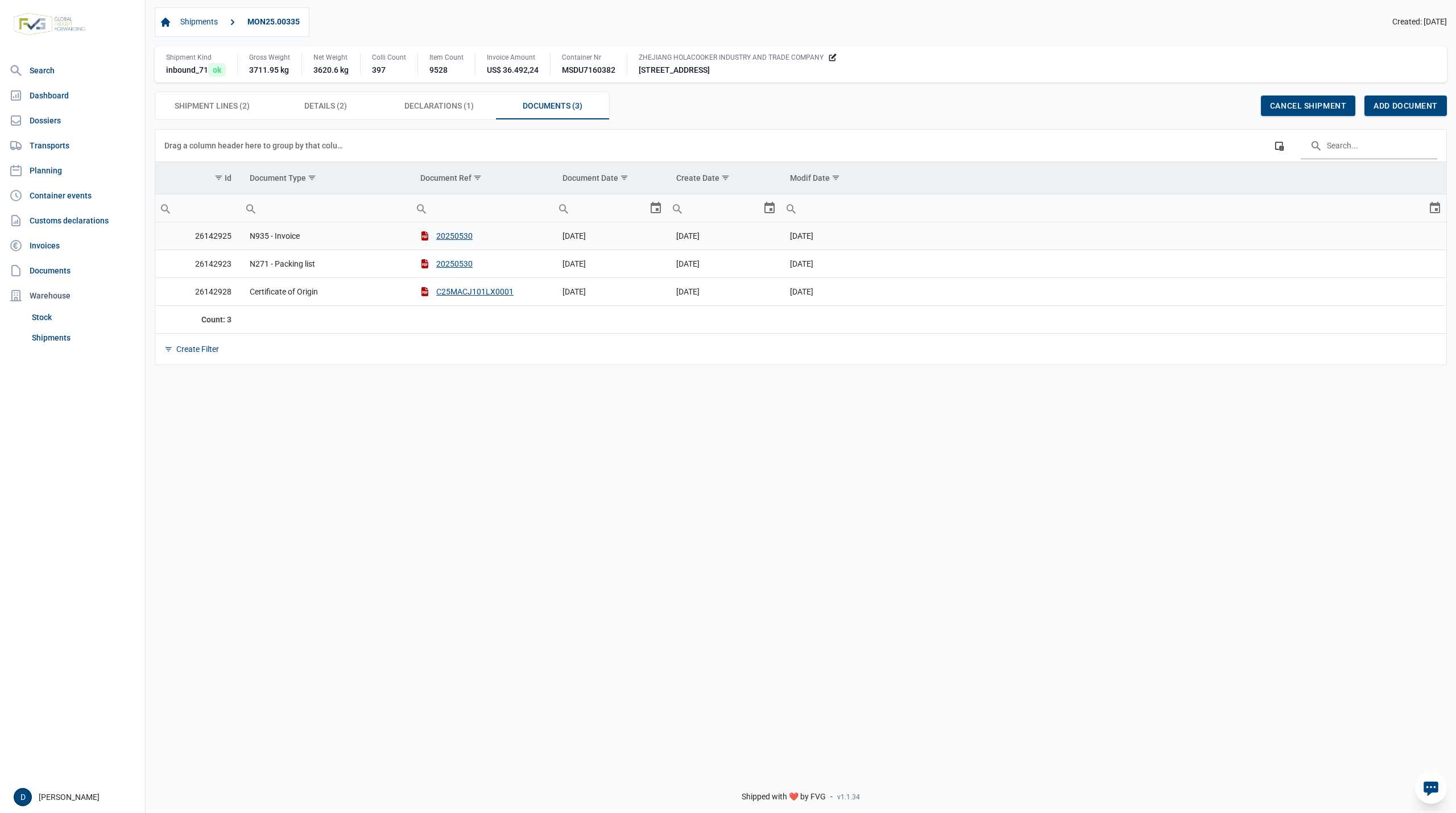
click at [278, 237] on td "N935 - Invoice" at bounding box center [326, 236] width 171 height 28
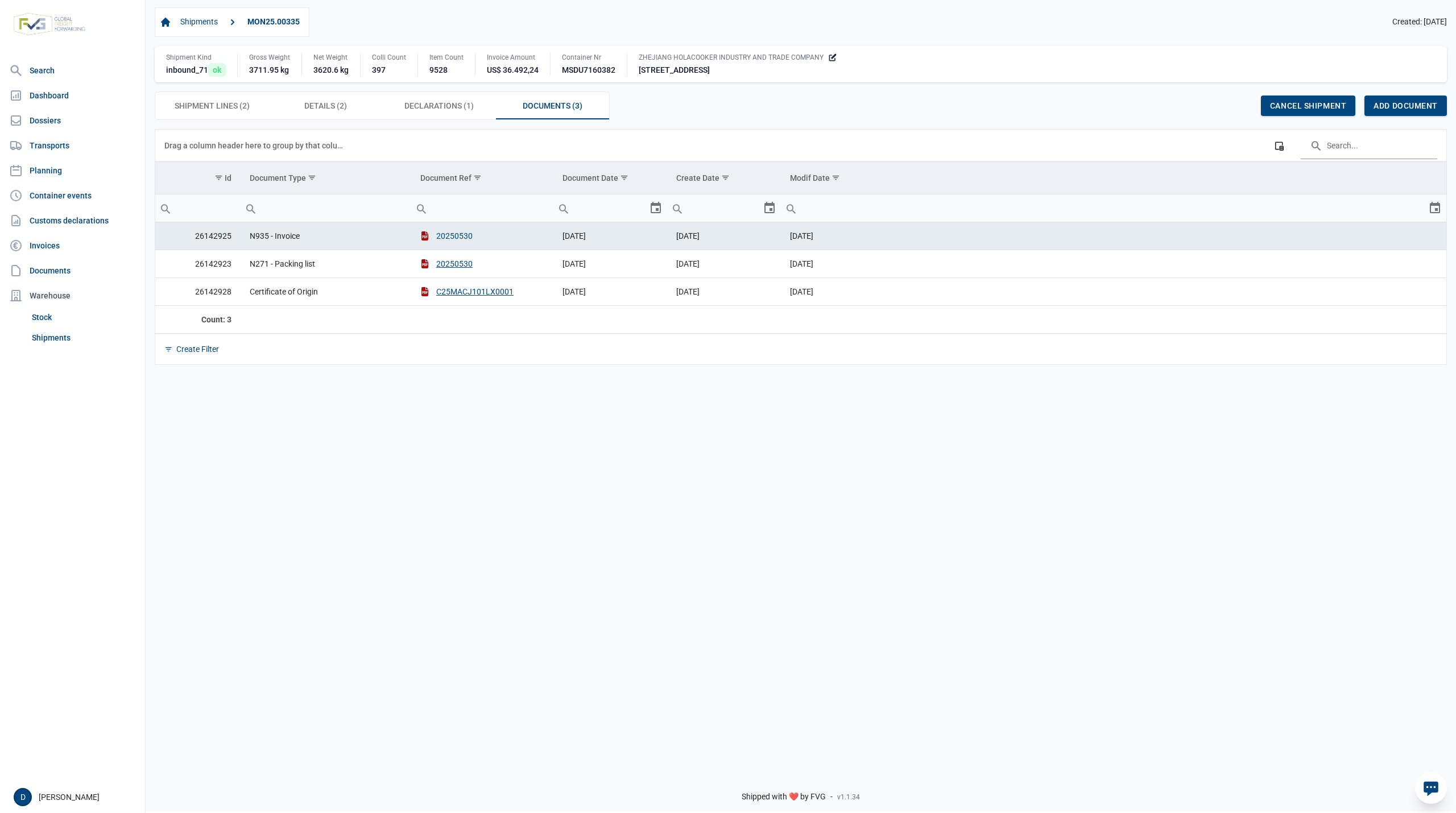
click at [453, 237] on button "20250530" at bounding box center [446, 236] width 52 height 11
click at [549, 107] on span "Documents (3) Documents (3)" at bounding box center [552, 105] width 60 height 14
click at [440, 113] on span "Declarations (1) Declarations (1)" at bounding box center [439, 105] width 69 height 14
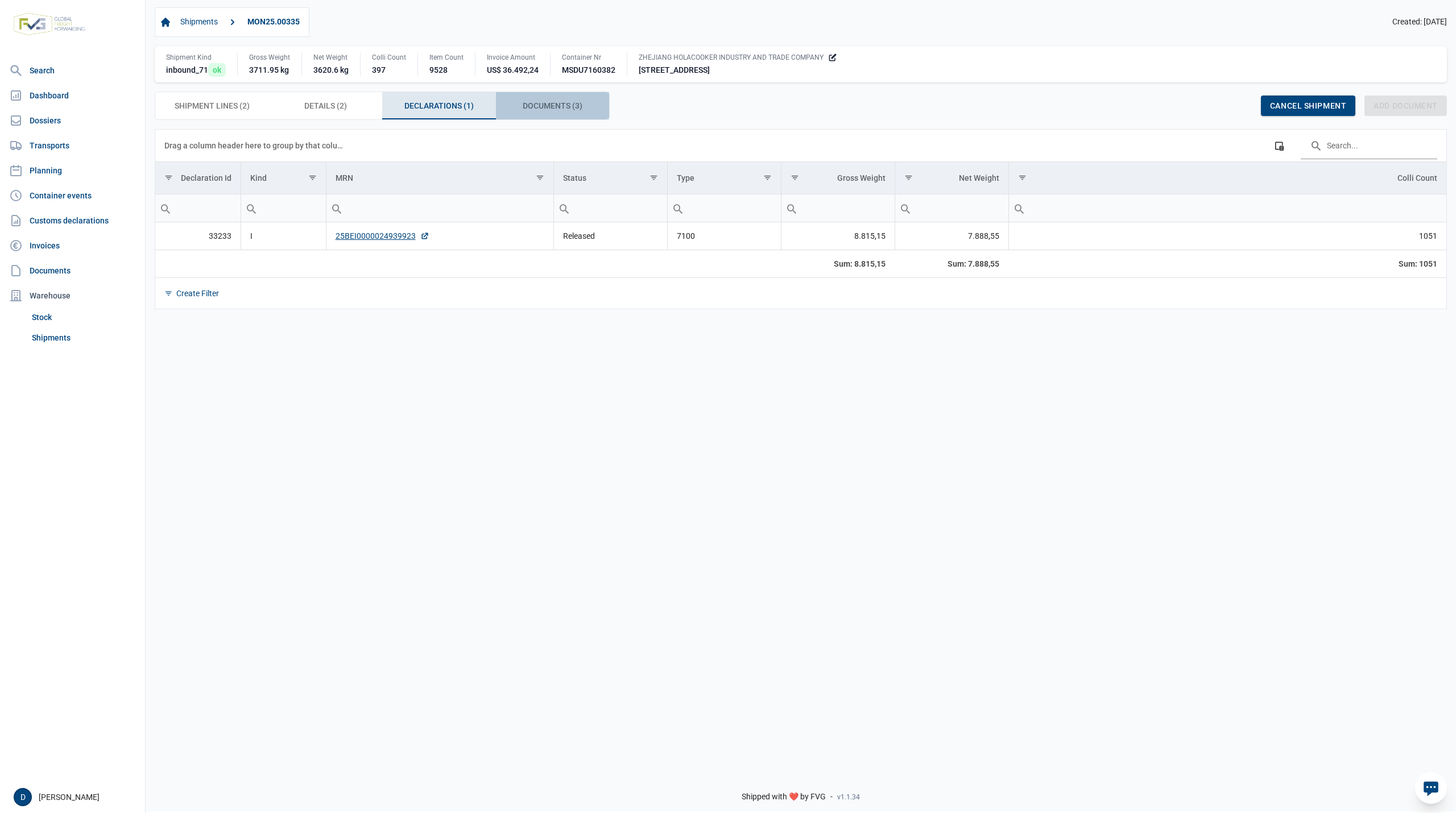
click at [560, 111] on span "Documents (3) Documents (3)" at bounding box center [552, 105] width 60 height 14
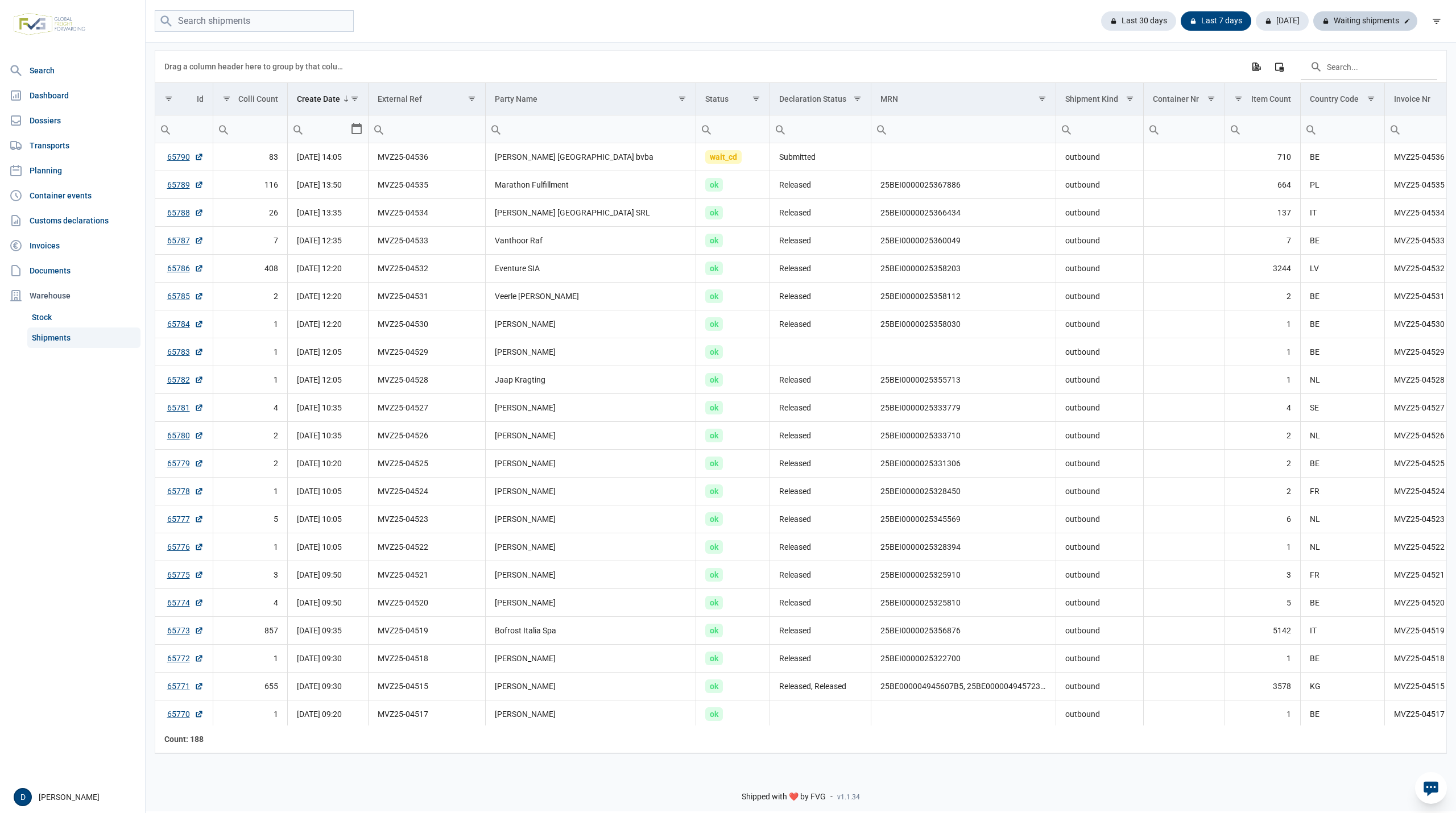
click at [1376, 24] on div "Waiting shipments" at bounding box center [1366, 20] width 104 height 19
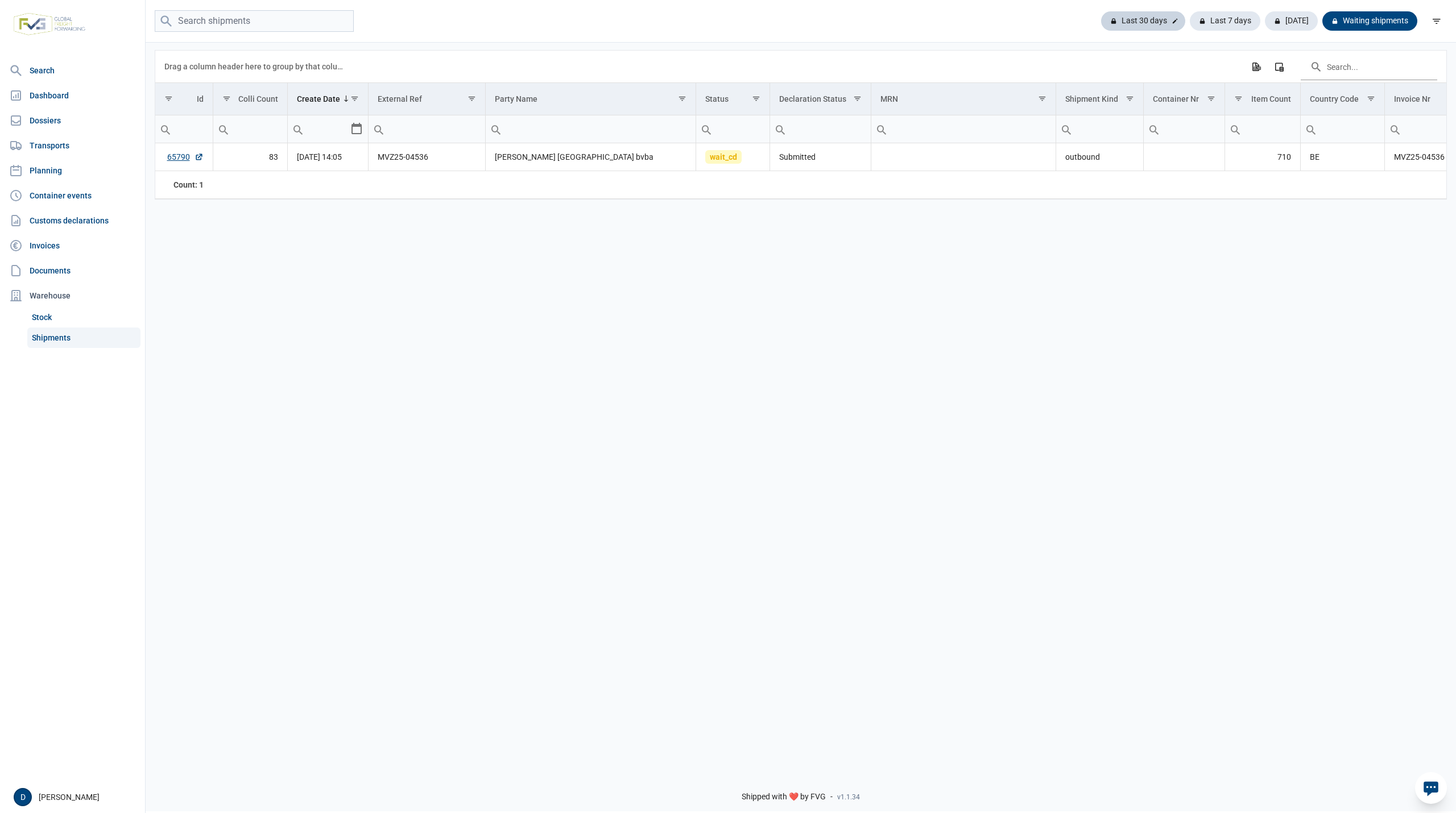
click at [1130, 19] on div "Last 30 days" at bounding box center [1144, 20] width 84 height 19
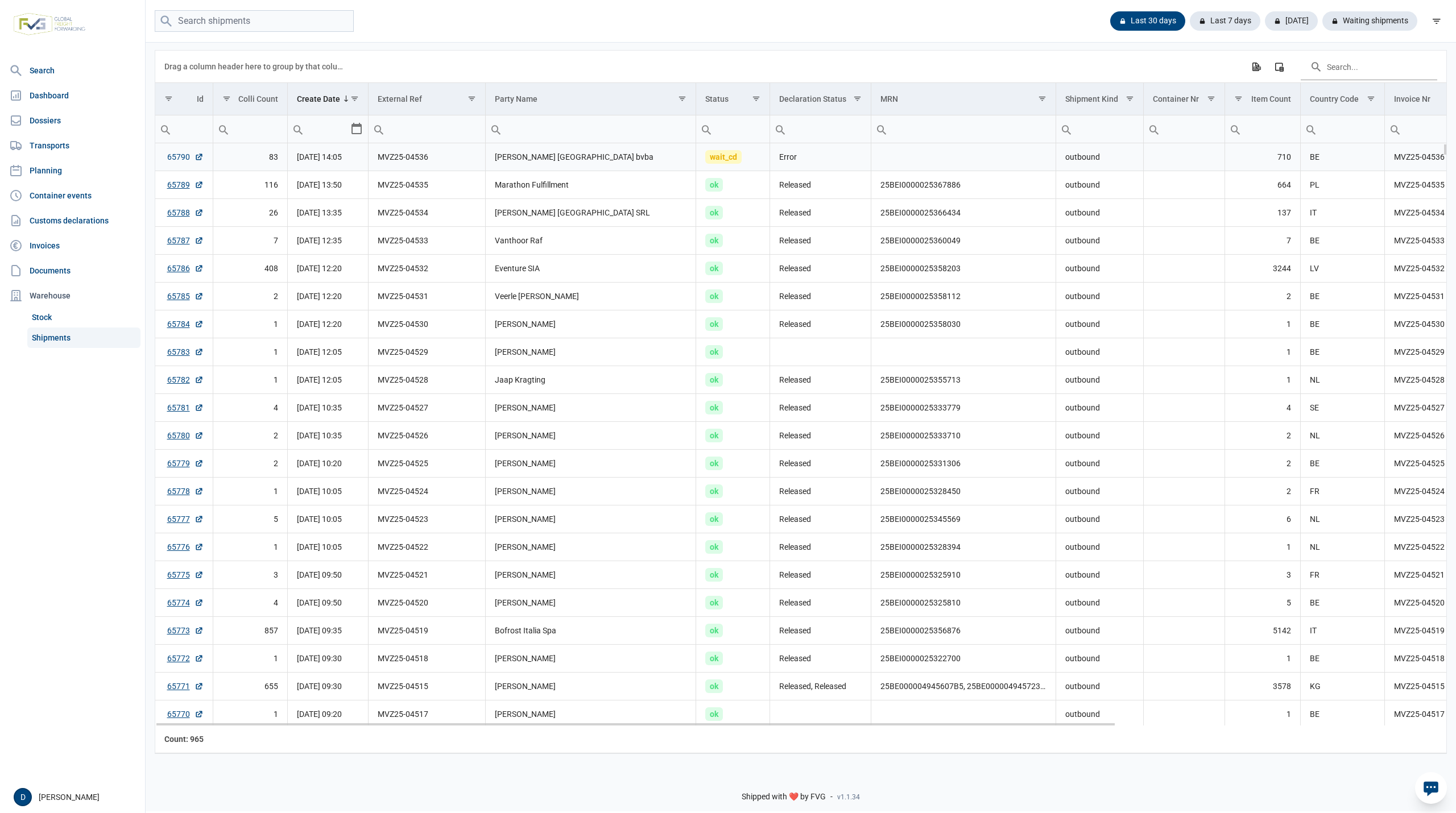
click at [173, 158] on link "65790" at bounding box center [185, 157] width 36 height 11
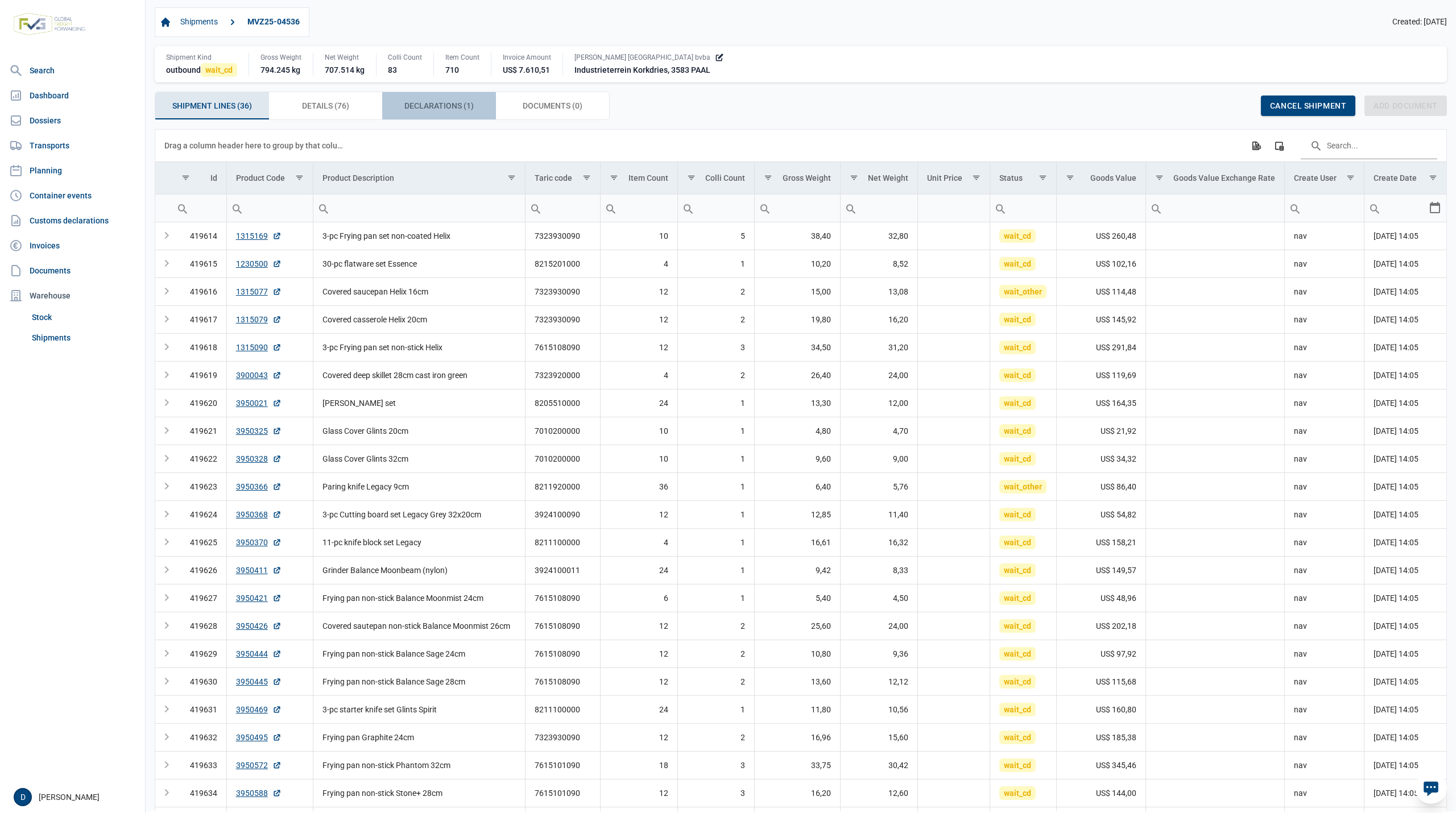
click at [442, 107] on span "Declarations (1) Declarations (1)" at bounding box center [439, 105] width 69 height 14
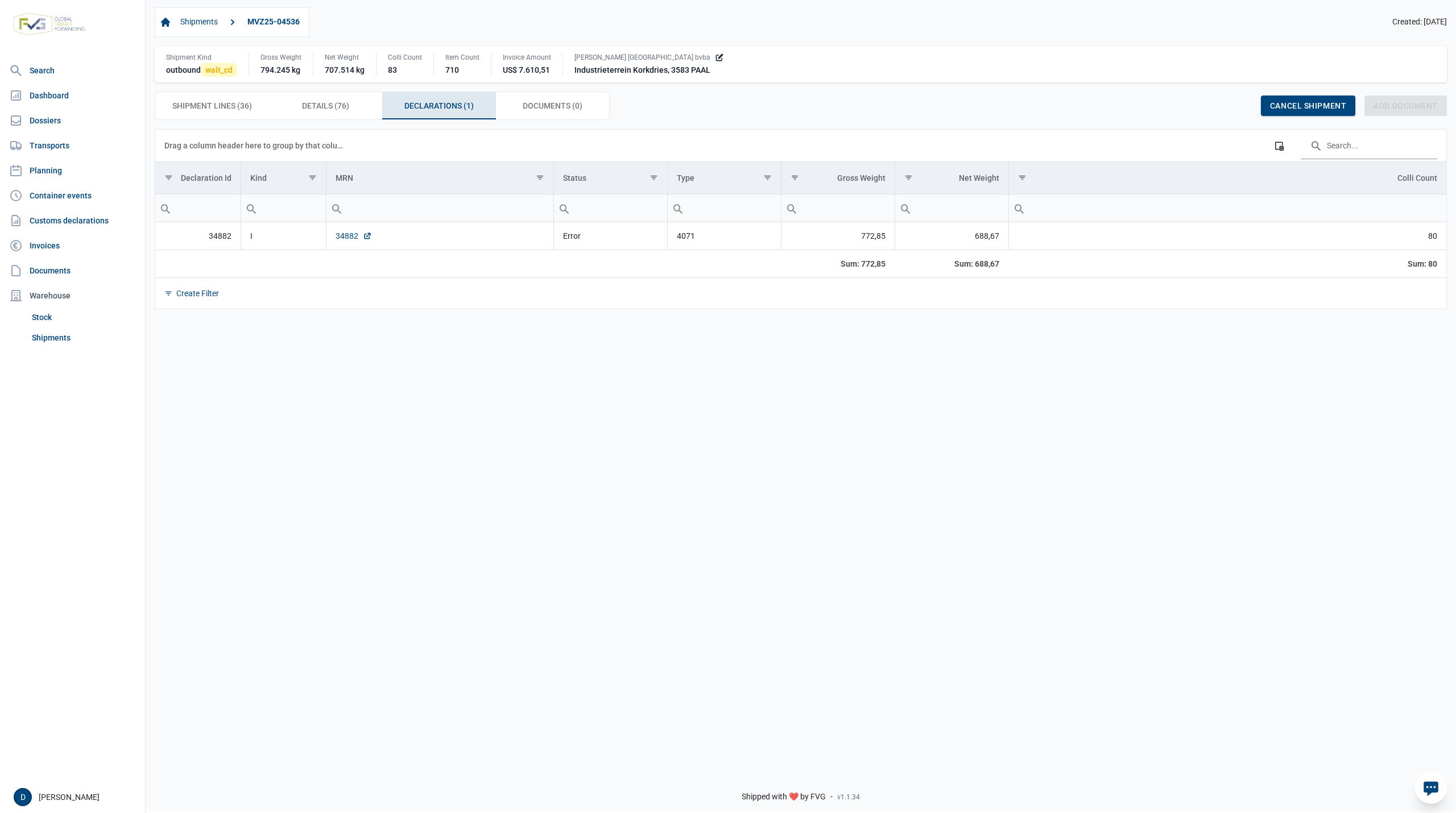
click at [344, 235] on link "34882" at bounding box center [353, 236] width 36 height 11
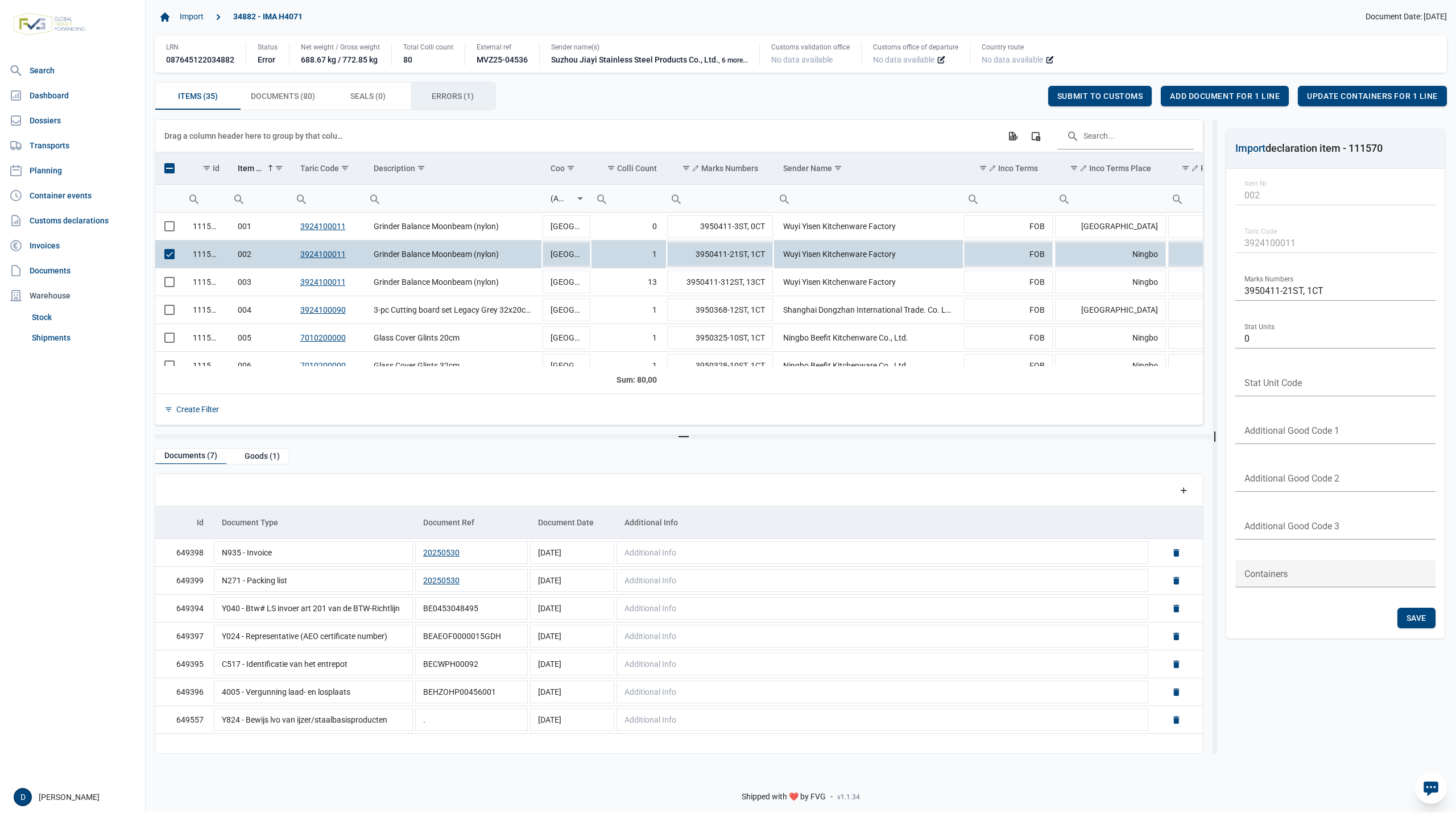
click at [453, 92] on span "Errors (1) Errors (1)" at bounding box center [453, 96] width 42 height 14
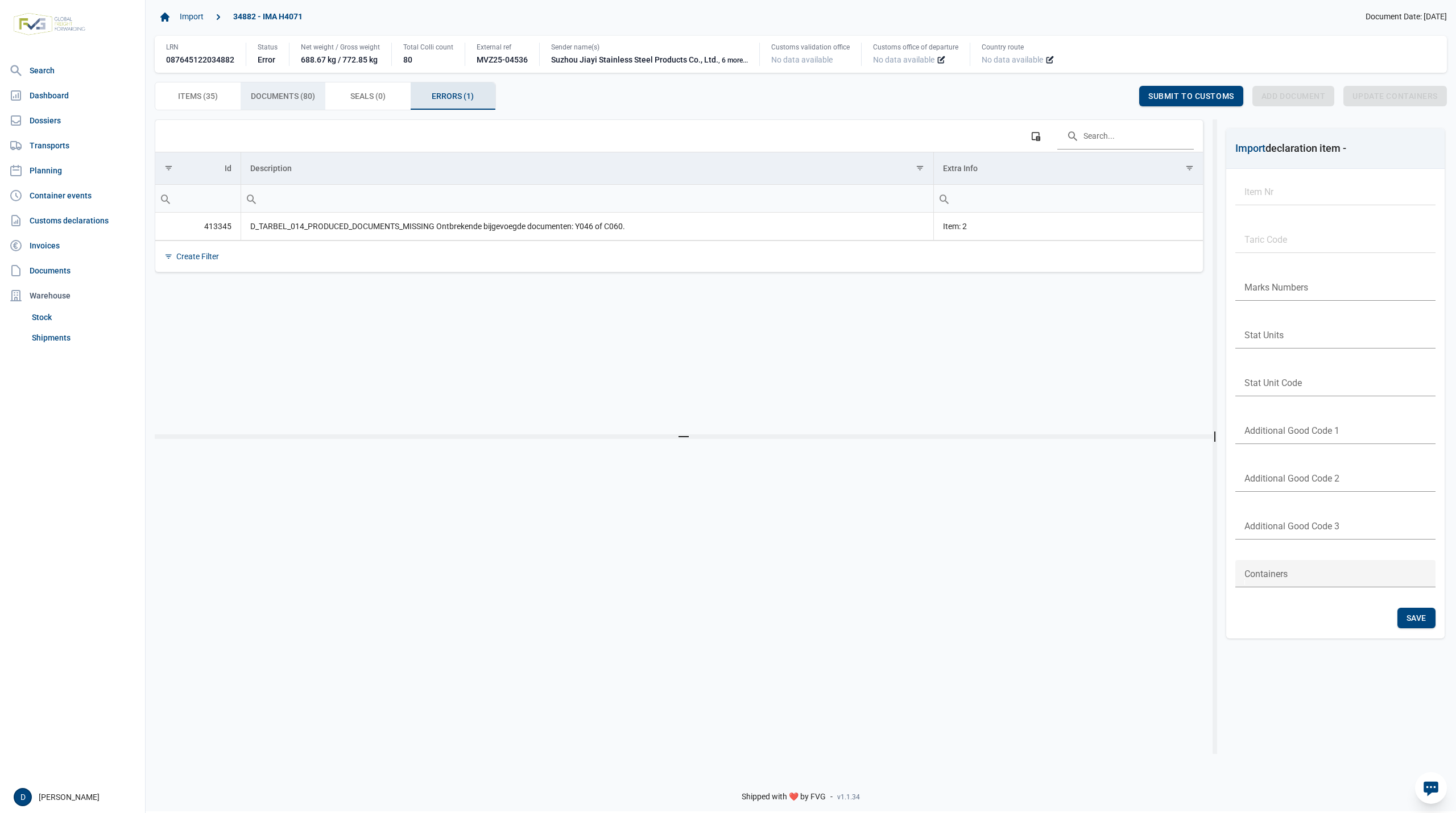
click at [288, 90] on span "Documents (80) Documents (80)" at bounding box center [283, 96] width 65 height 14
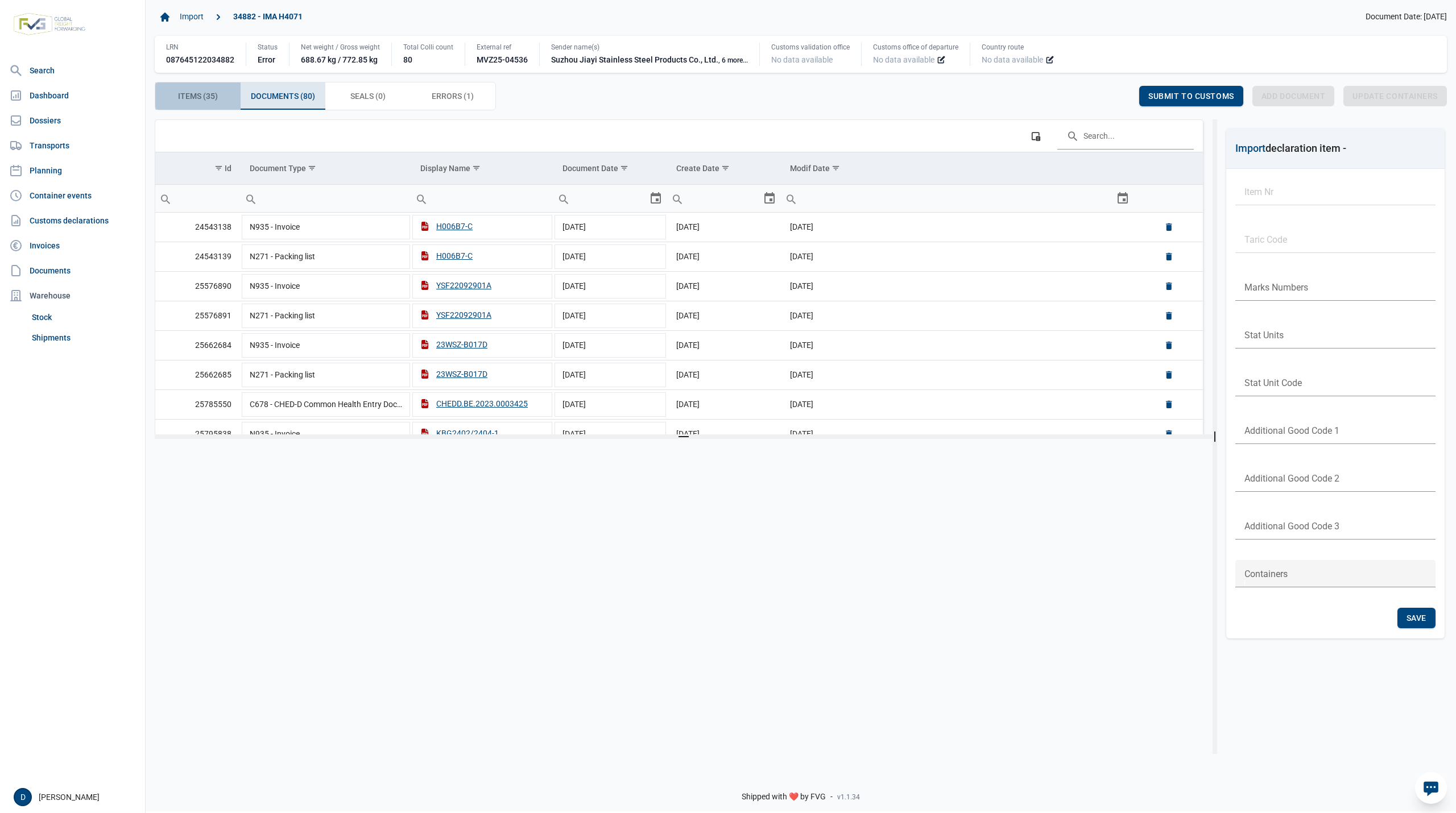
click at [222, 98] on div "Items (35) Items (35)" at bounding box center [198, 96] width 85 height 27
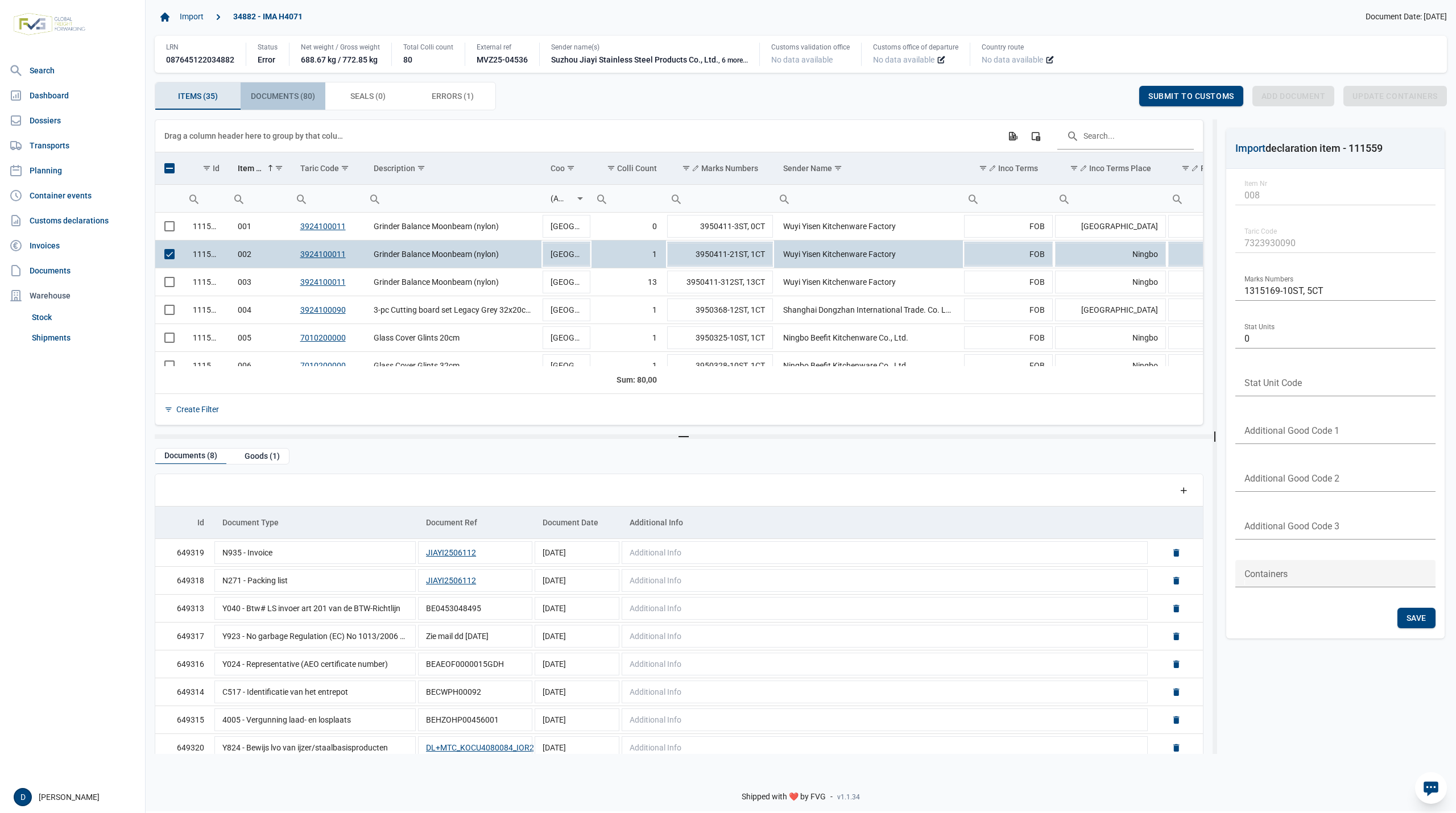
click at [287, 92] on span "Documents (80) Documents (80)" at bounding box center [283, 96] width 65 height 14
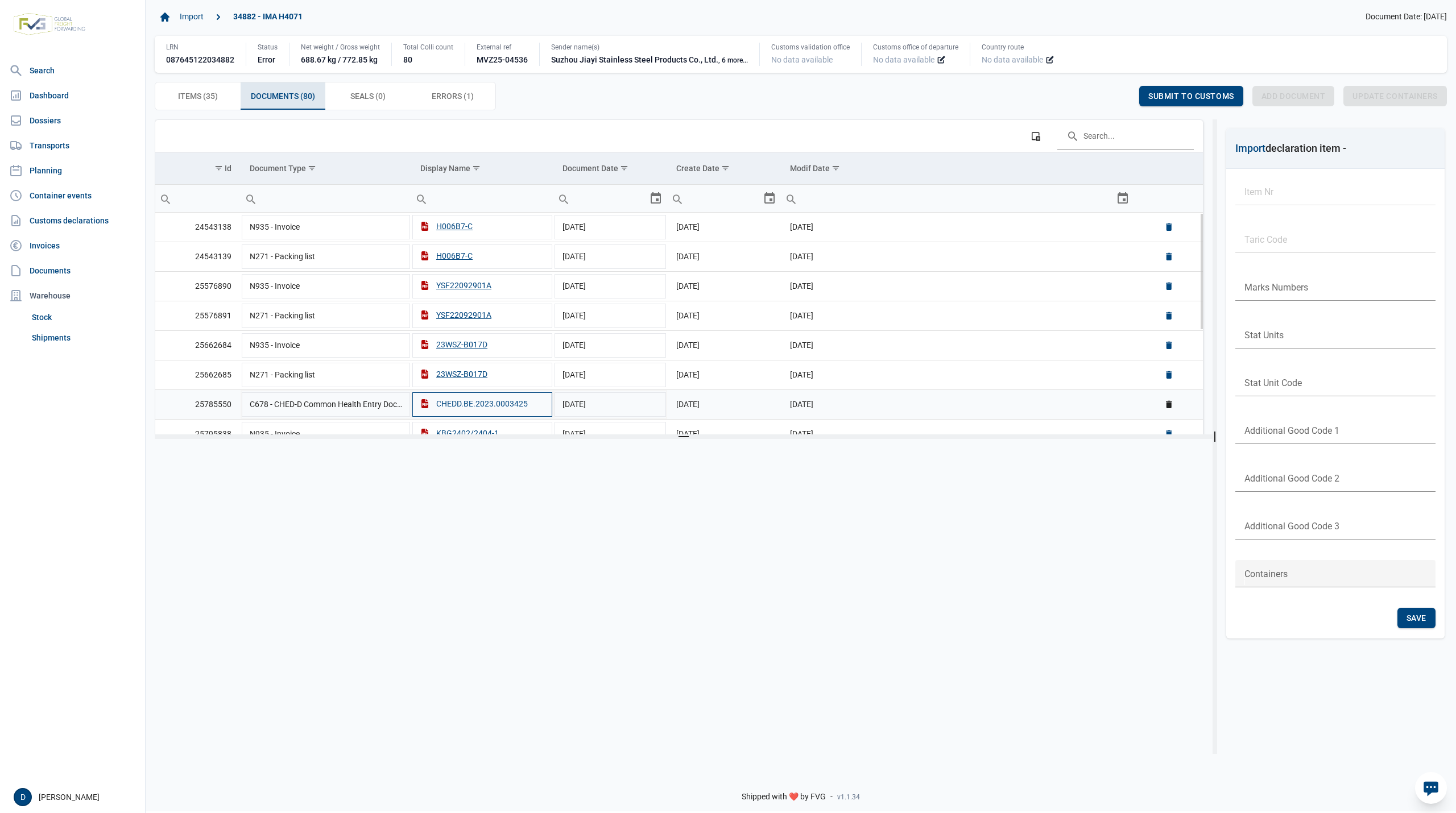
click at [480, 406] on div "CHEDD.BE.2023.0003425" at bounding box center [474, 403] width 107 height 11
click at [200, 88] on div "Items (35) Items (35)" at bounding box center [198, 96] width 85 height 27
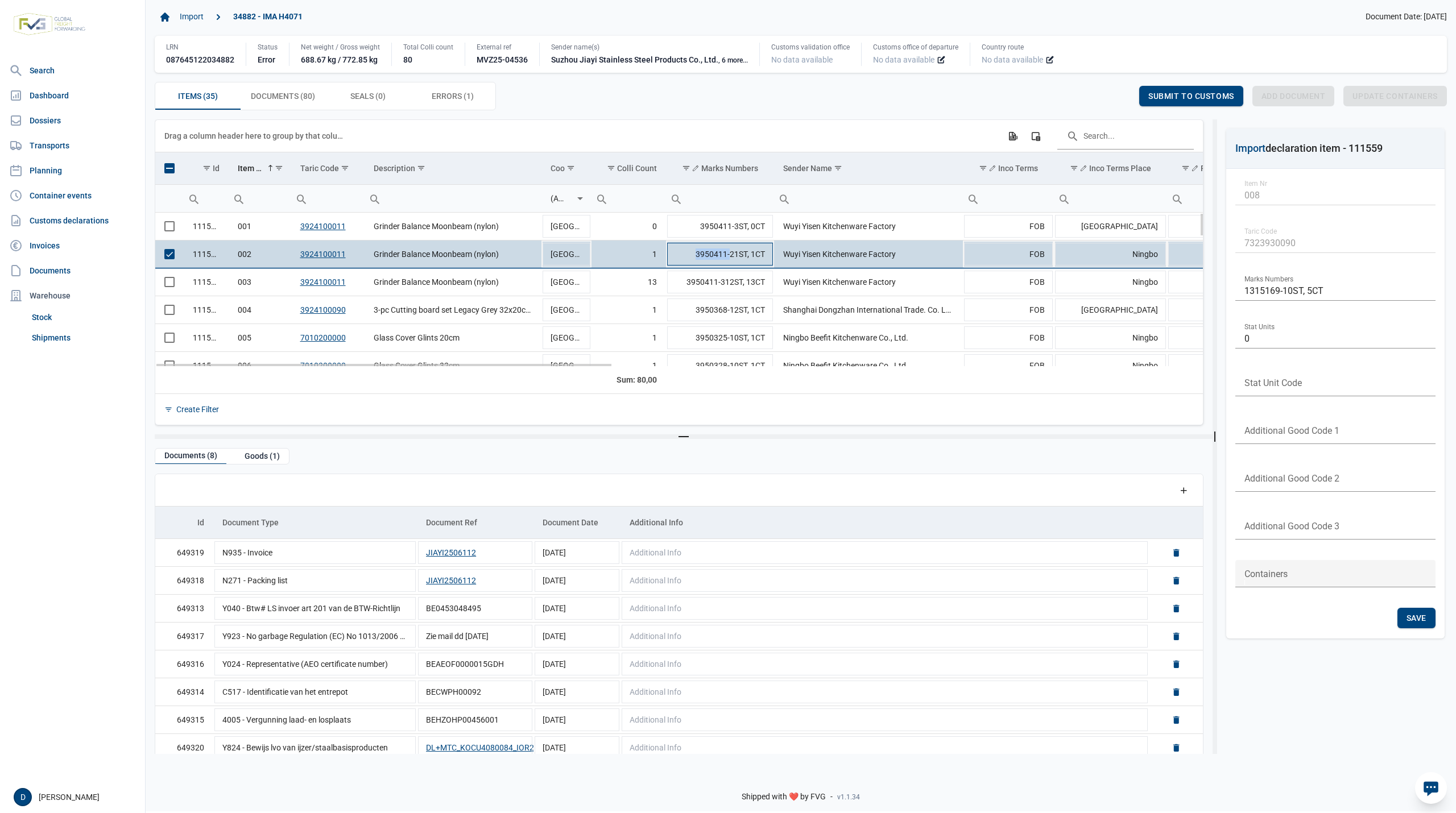
drag, startPoint x: 695, startPoint y: 254, endPoint x: 725, endPoint y: 258, distance: 30.3
click at [725, 258] on td "3950411-21ST, 1CT" at bounding box center [720, 254] width 109 height 28
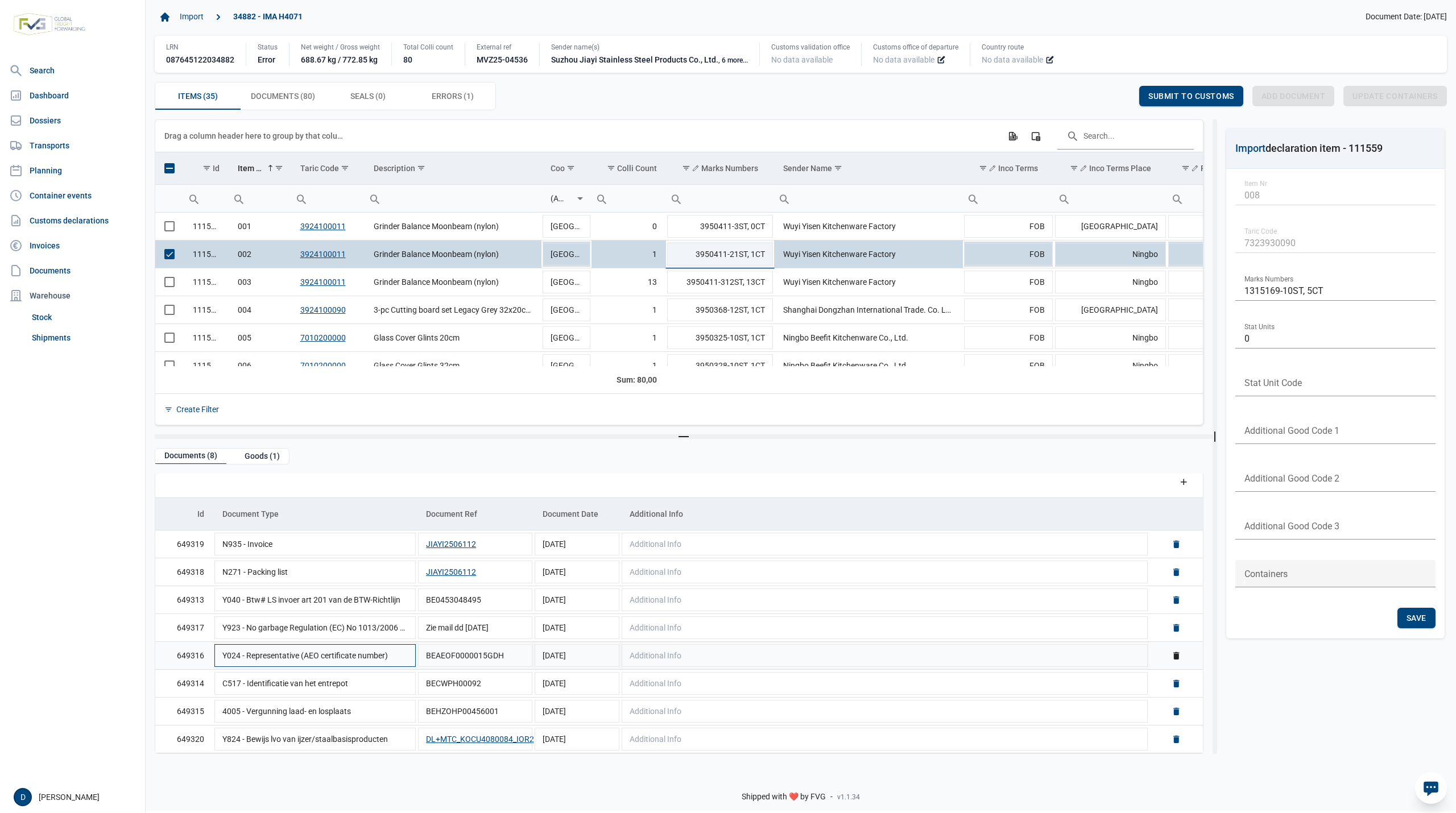
scroll to position [11, 0]
click at [251, 458] on div "Goods (1)" at bounding box center [262, 456] width 53 height 15
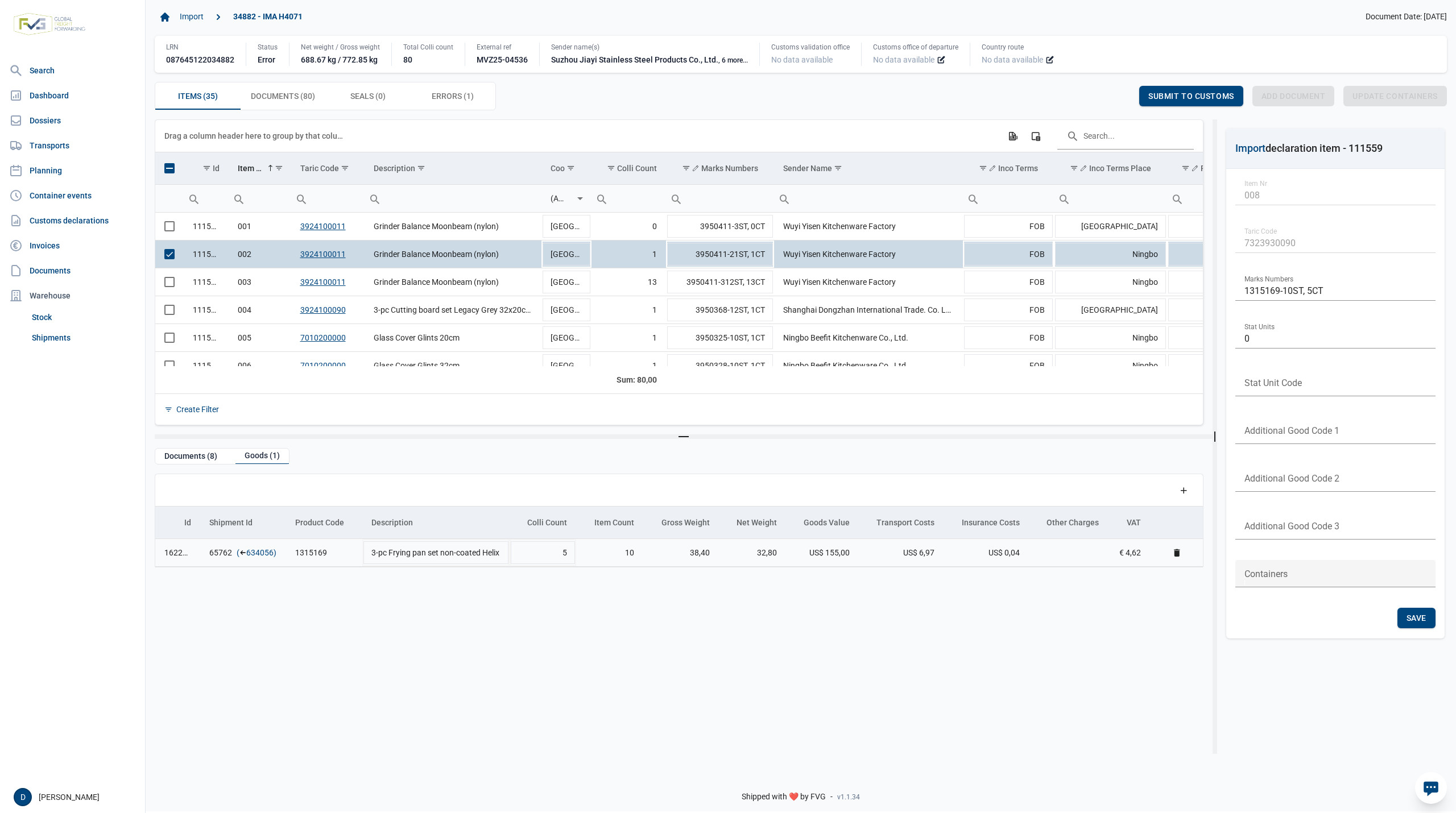
click at [253, 558] on link "634056" at bounding box center [260, 552] width 27 height 11
click at [454, 90] on div "Errors (1) Errors (1)" at bounding box center [453, 96] width 85 height 27
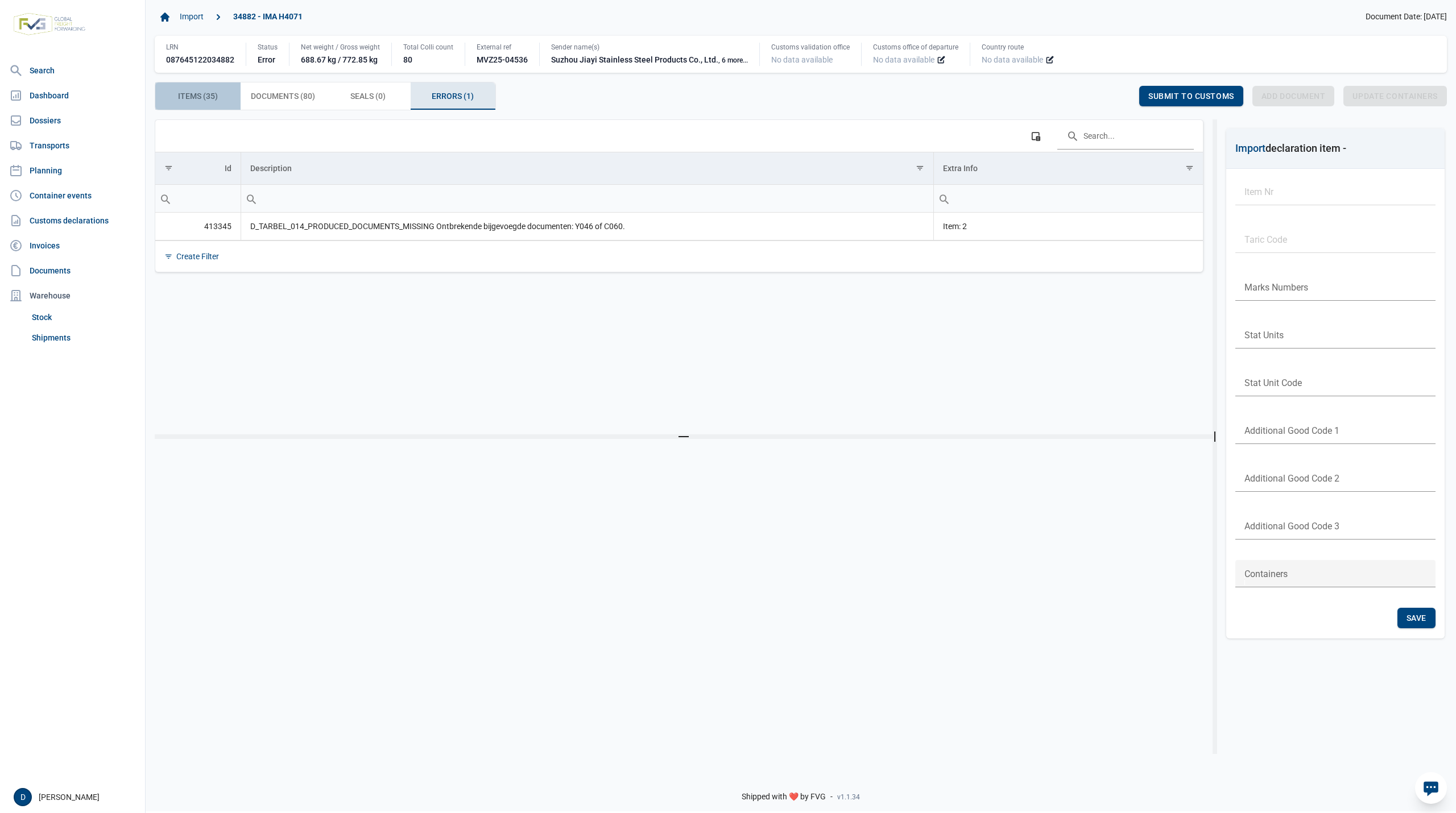
click at [205, 96] on span "Items (35) Items (35)" at bounding box center [198, 96] width 40 height 14
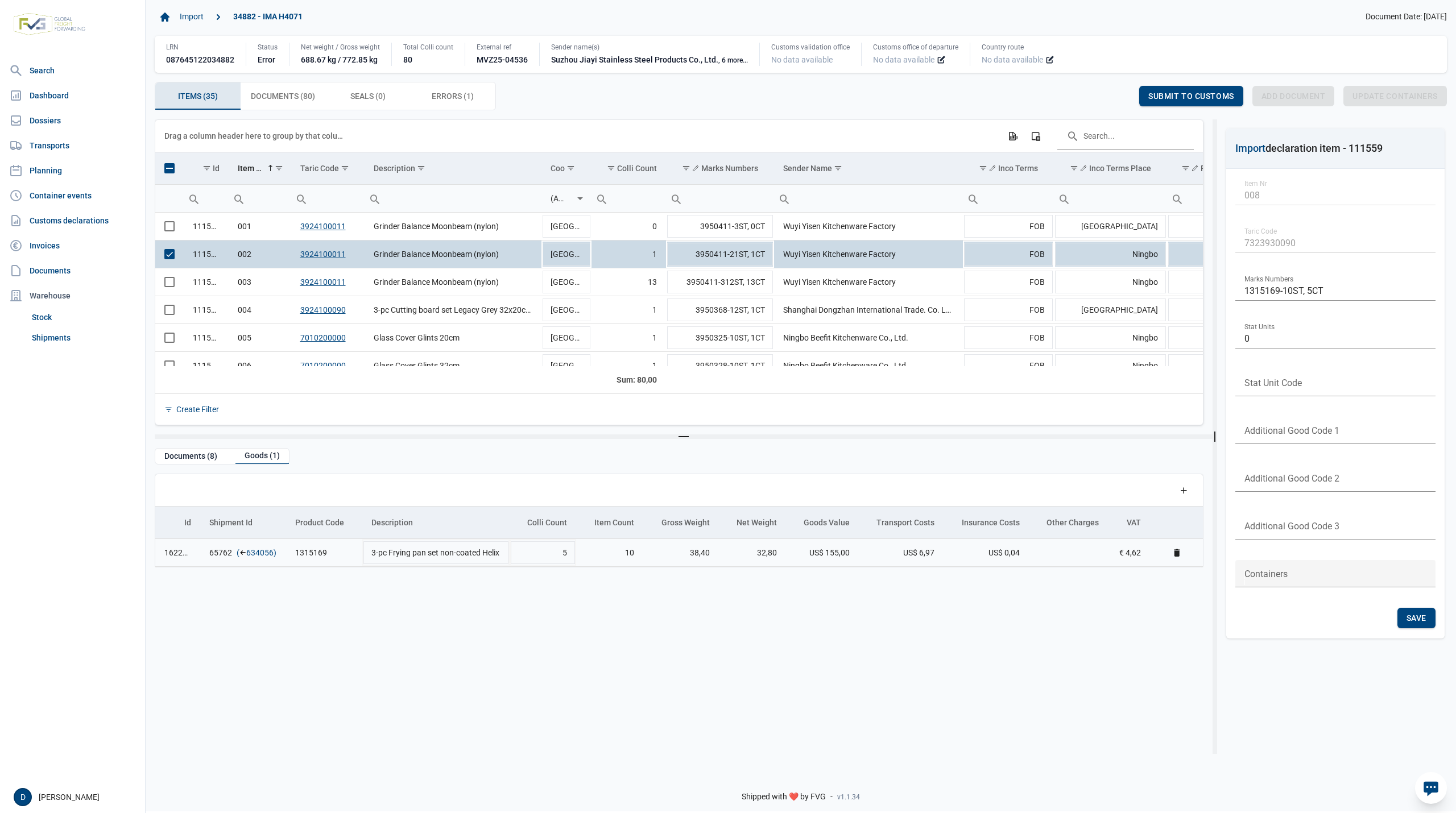
click at [265, 559] on link "634056" at bounding box center [260, 552] width 27 height 11
click at [167, 255] on span "Select row" at bounding box center [169, 254] width 11 height 11
click at [173, 227] on span "Select row" at bounding box center [169, 227] width 11 height 11
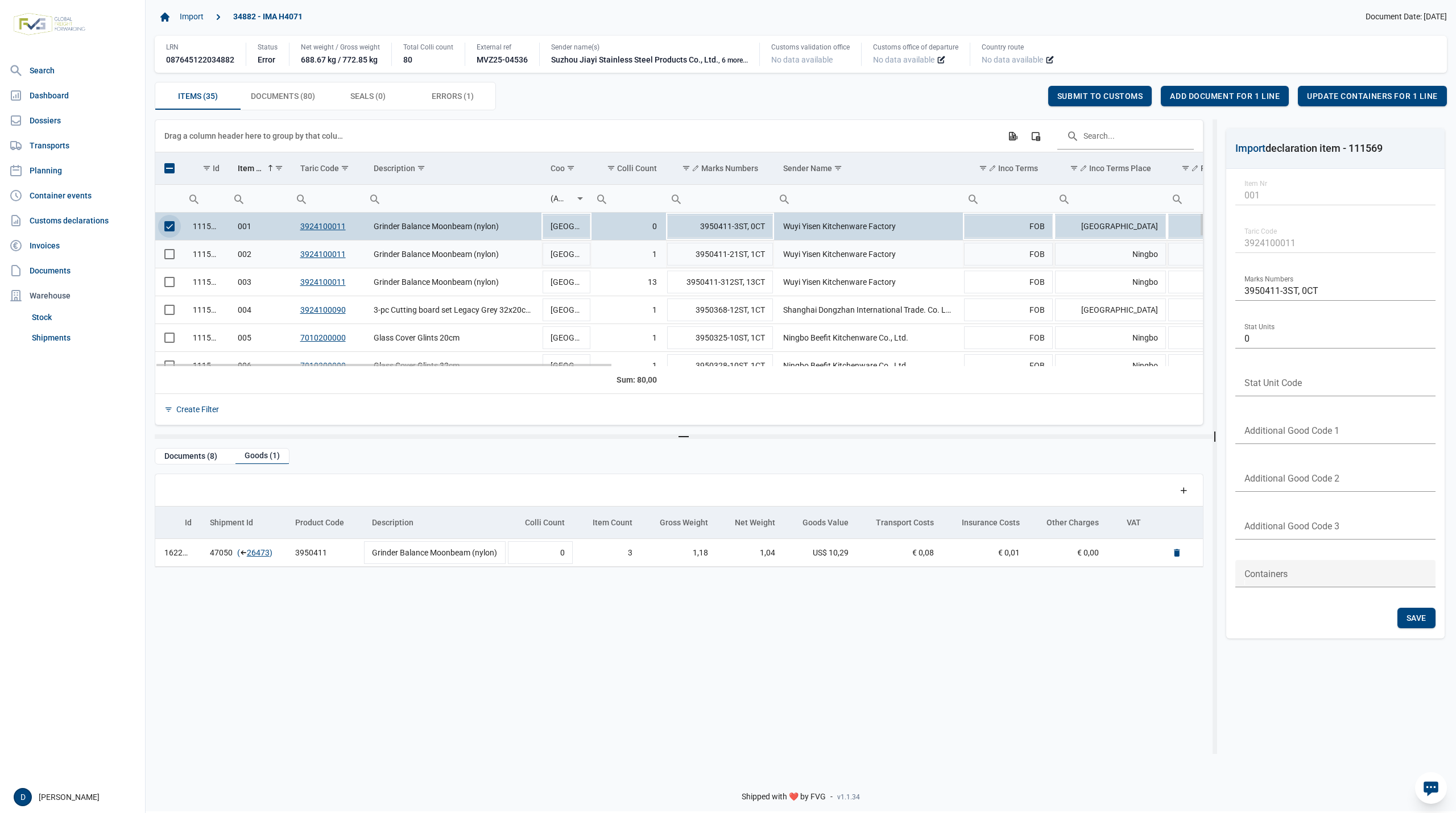
click at [165, 254] on span "Select row" at bounding box center [169, 254] width 11 height 11
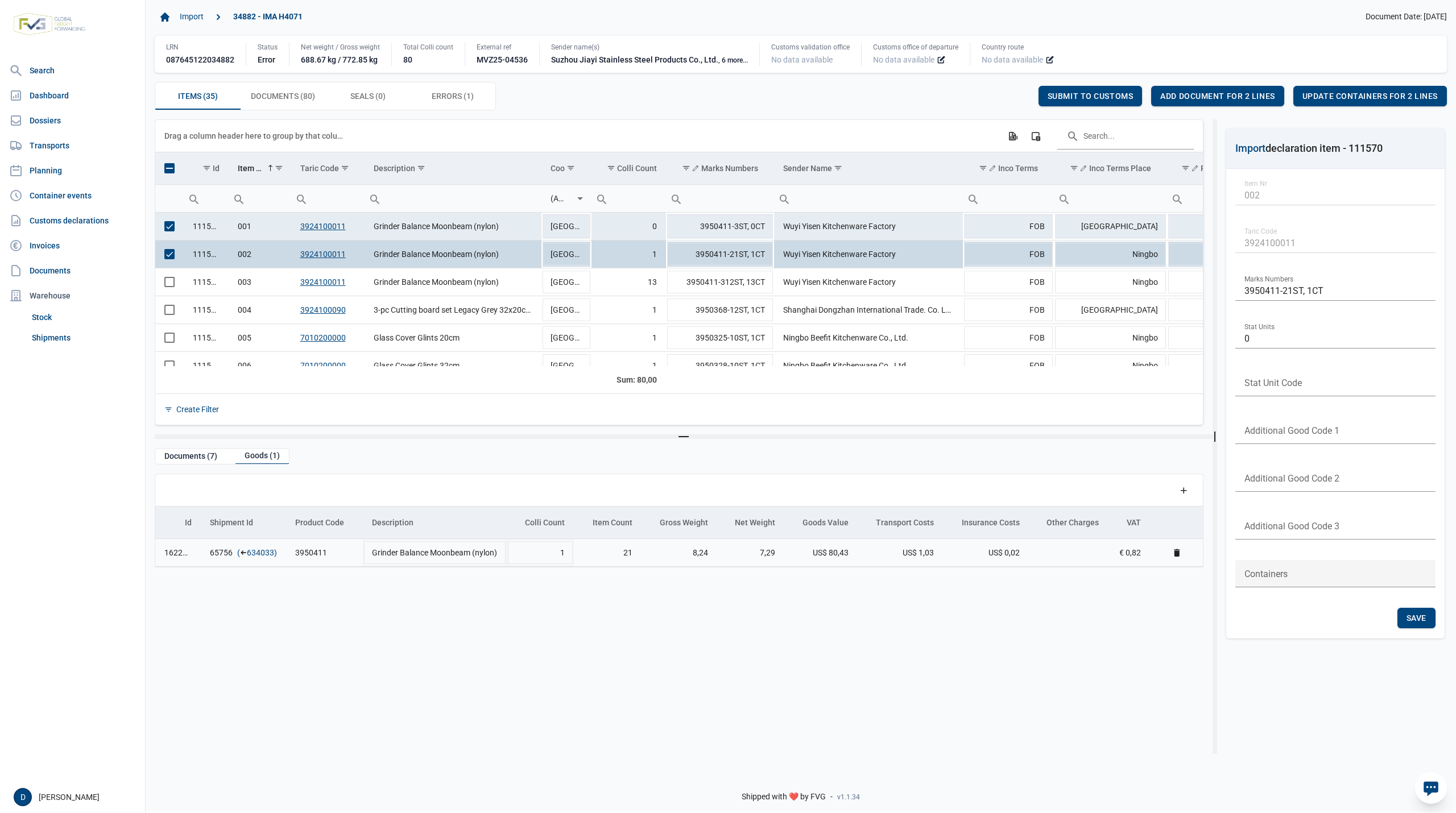
click at [269, 549] on link "634033" at bounding box center [260, 552] width 27 height 11
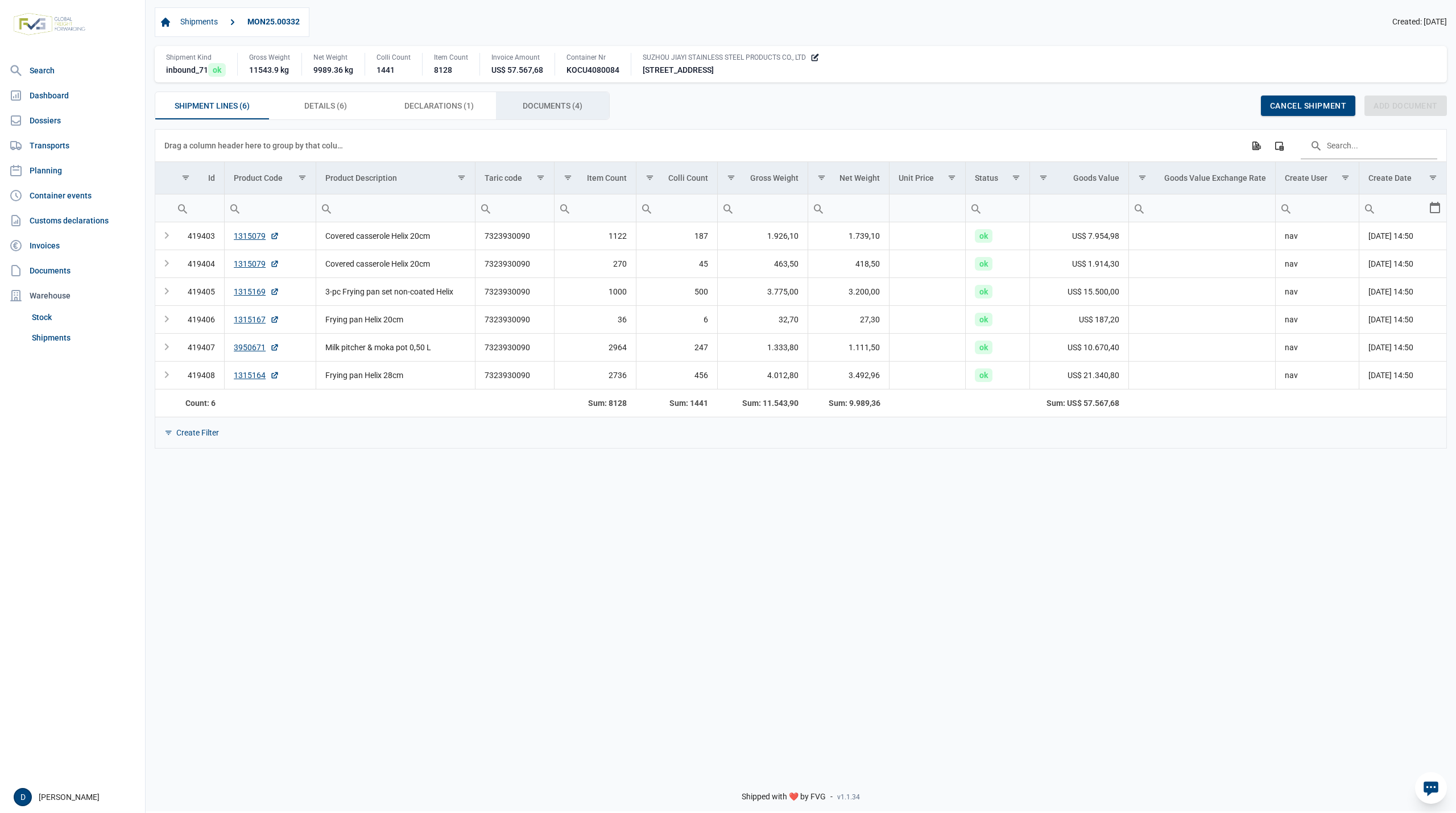
click at [538, 113] on span "Documents (4) Documents (4)" at bounding box center [552, 105] width 60 height 14
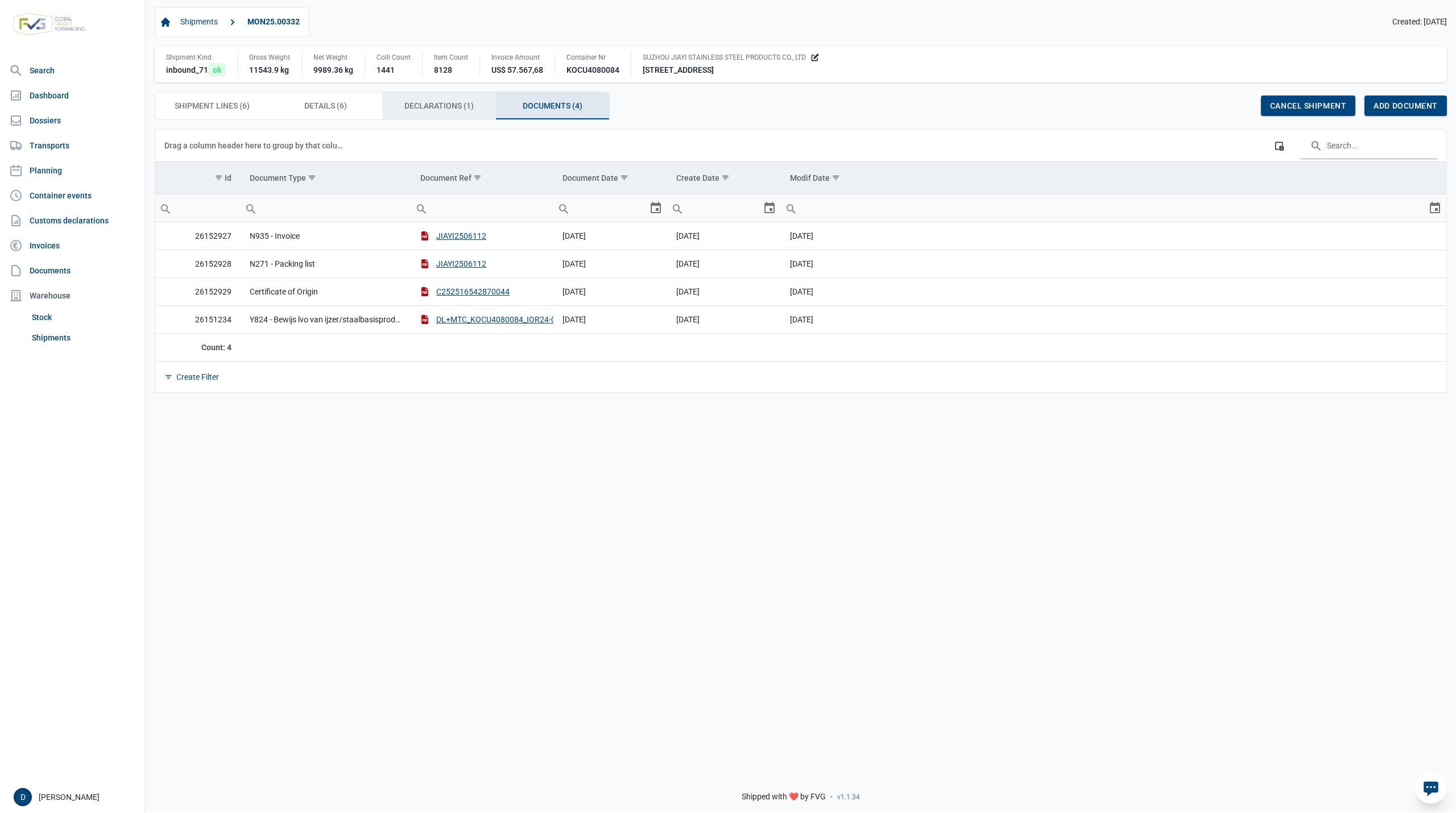
click at [435, 110] on span "Declarations (1) Declarations (1)" at bounding box center [439, 105] width 69 height 14
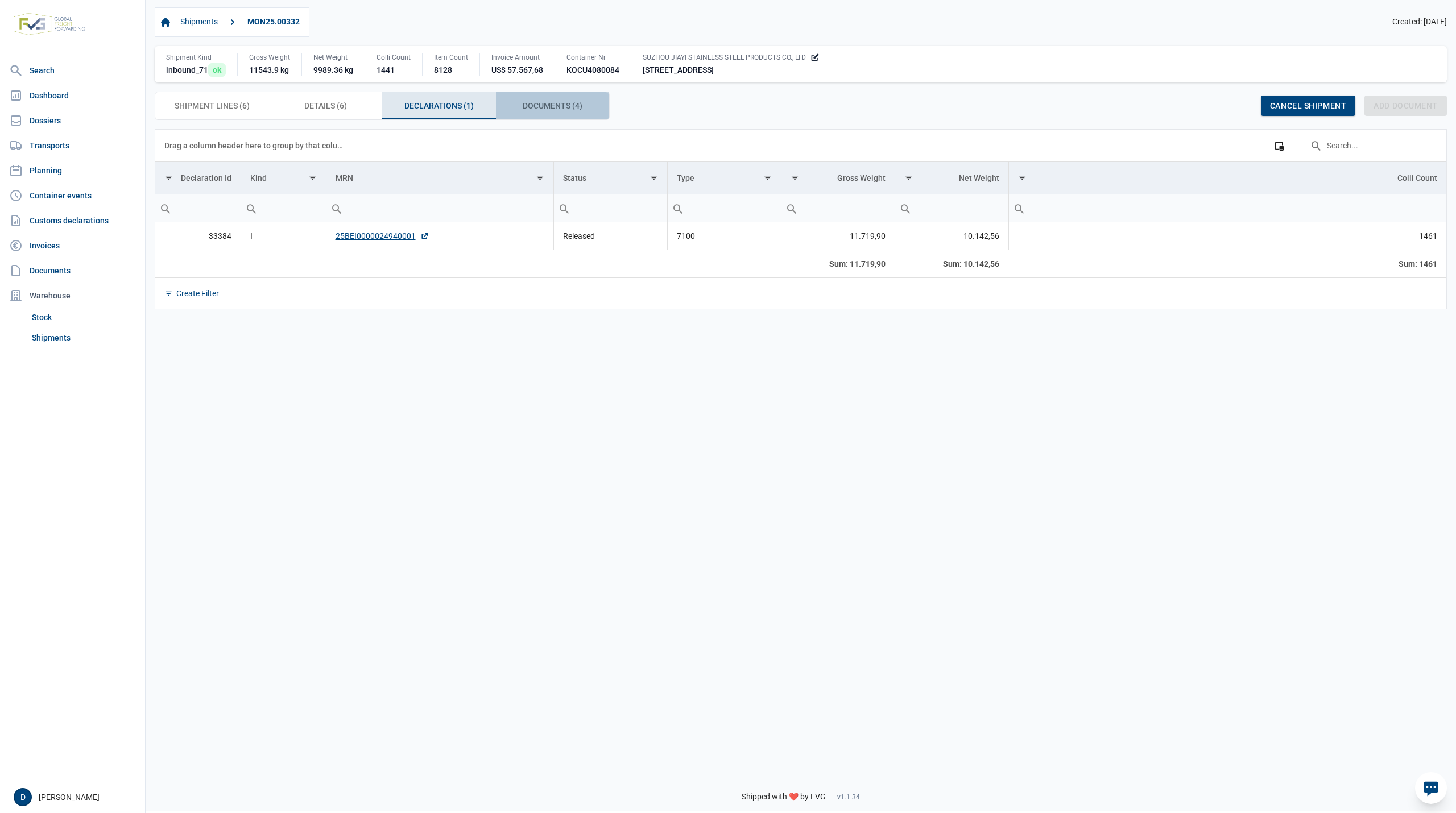
click at [530, 100] on div "Documents (4) Documents (4)" at bounding box center [553, 105] width 114 height 27
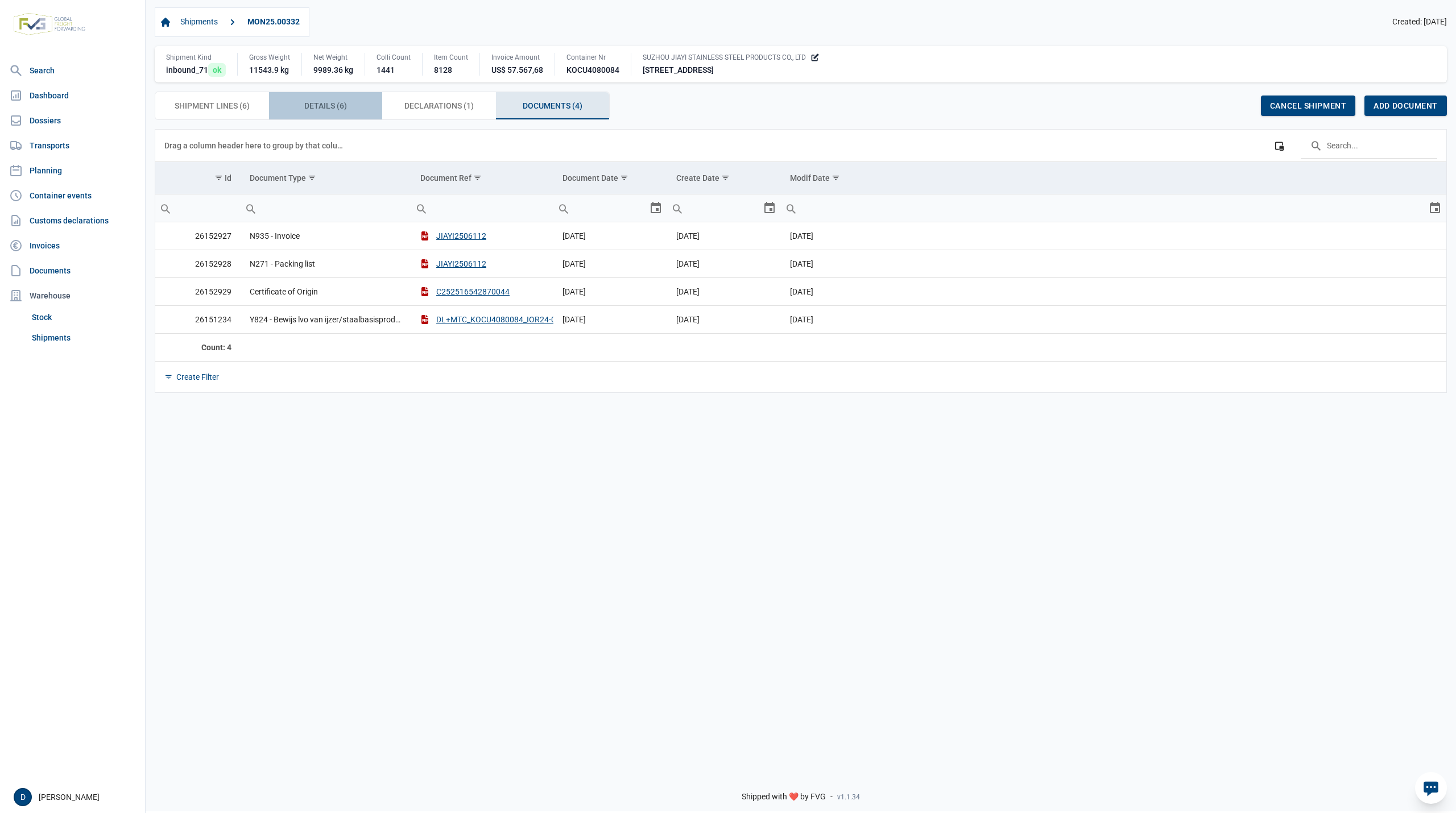
click at [310, 101] on span "Details (6) Details (6)" at bounding box center [326, 105] width 43 height 14
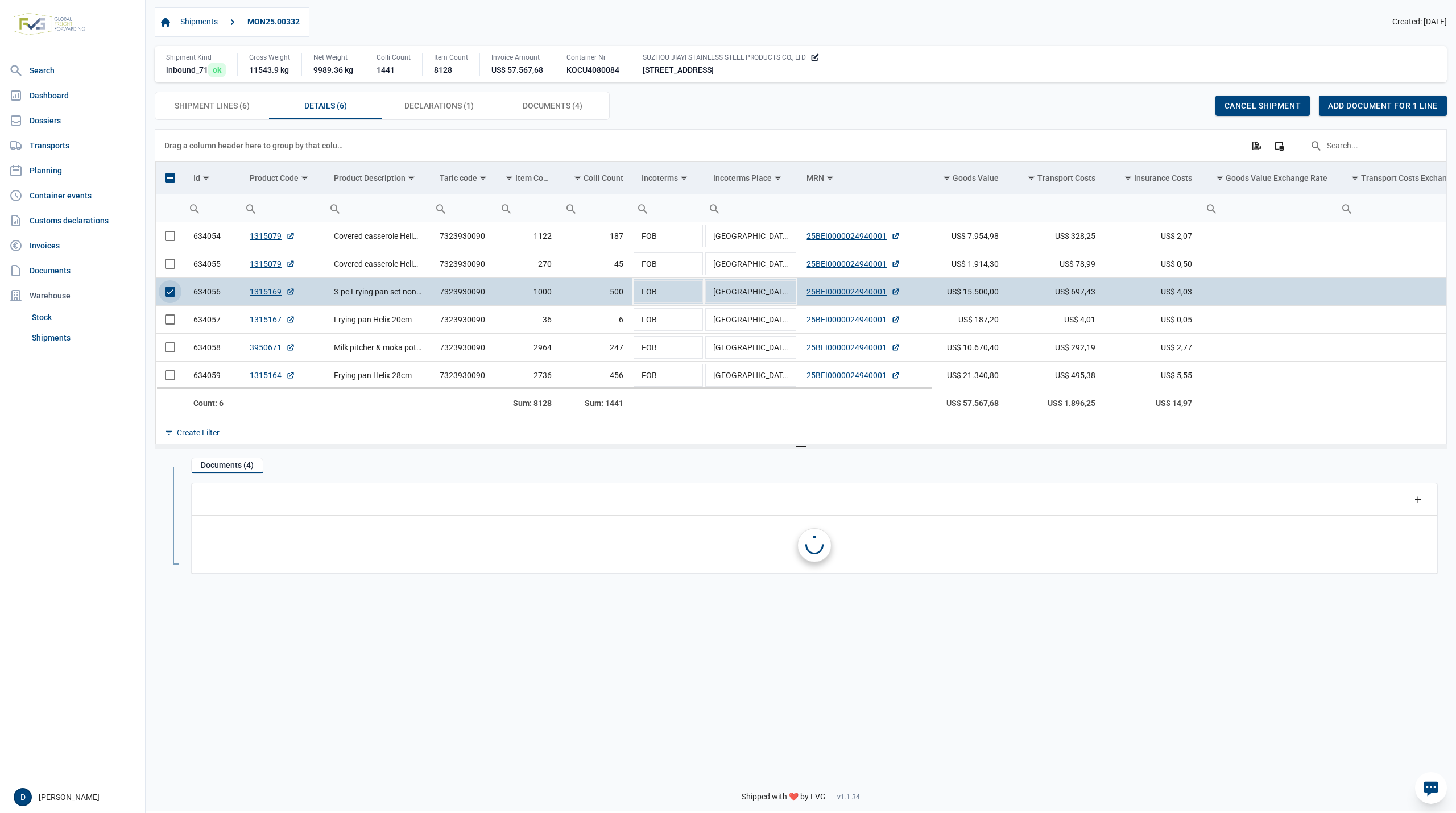
click at [168, 294] on span "Select row" at bounding box center [170, 292] width 11 height 11
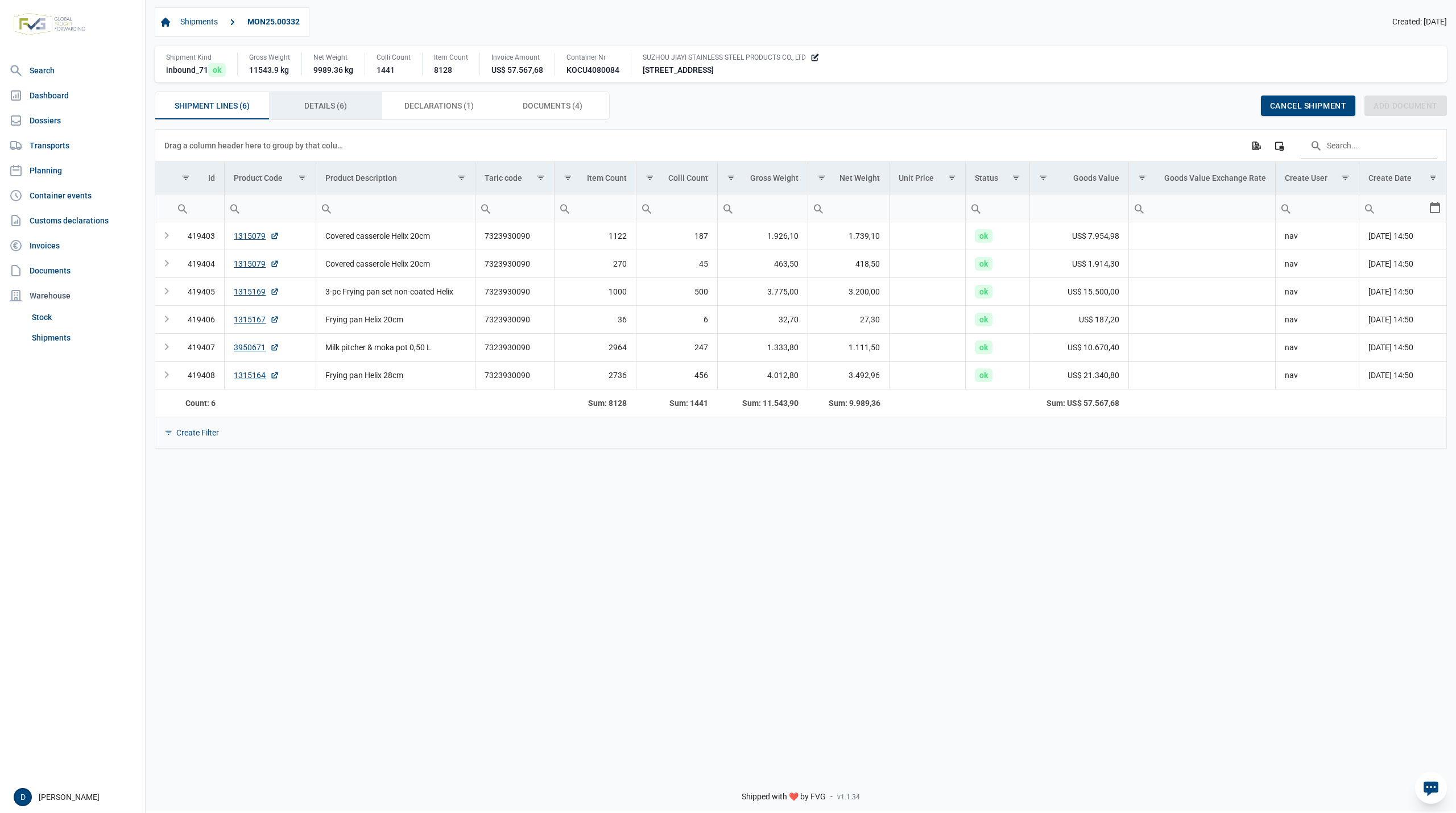
click at [318, 107] on span "Details (6) Details (6)" at bounding box center [326, 105] width 43 height 14
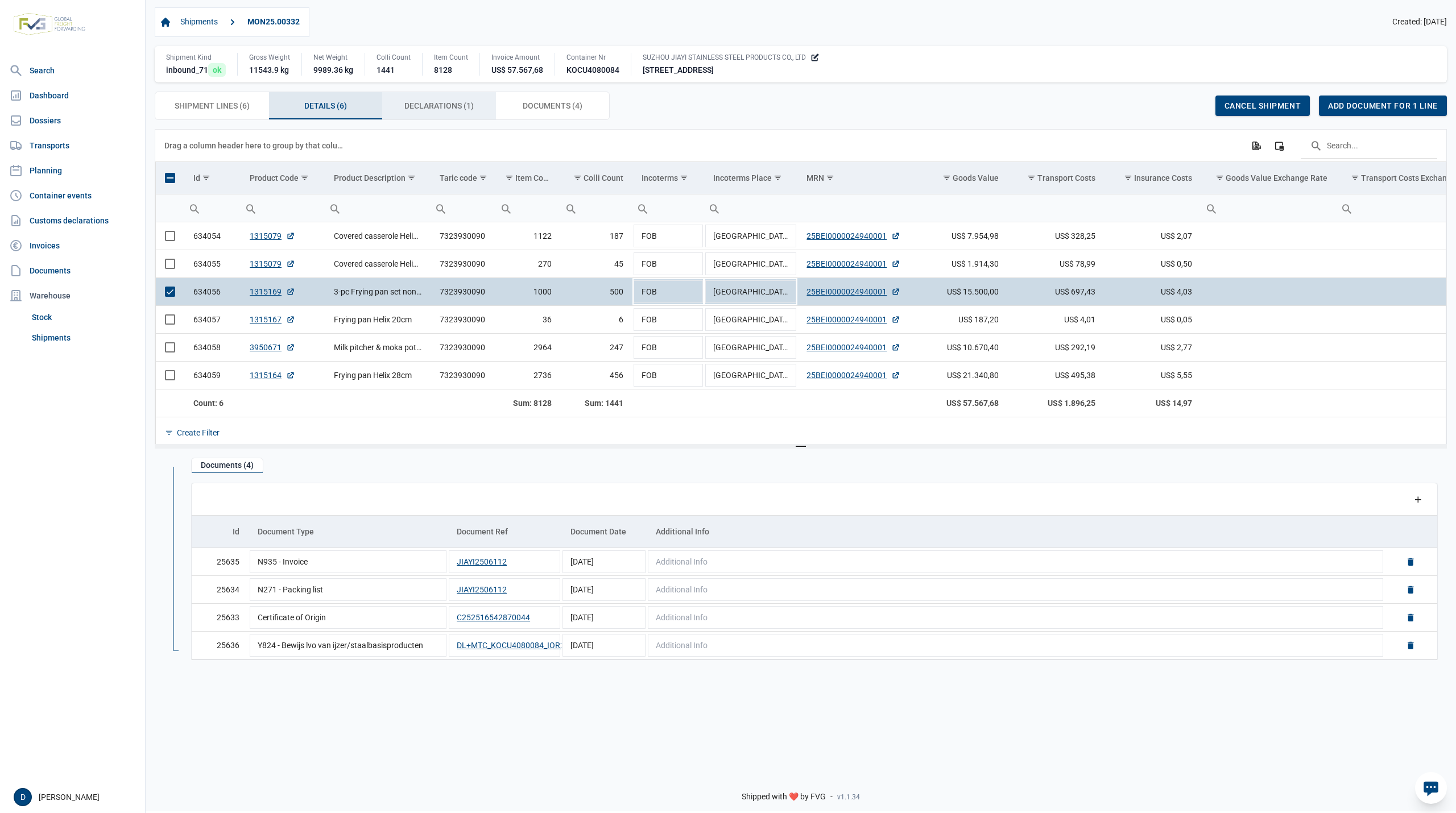
click at [430, 109] on span "Declarations (1) Declarations (1)" at bounding box center [439, 105] width 69 height 14
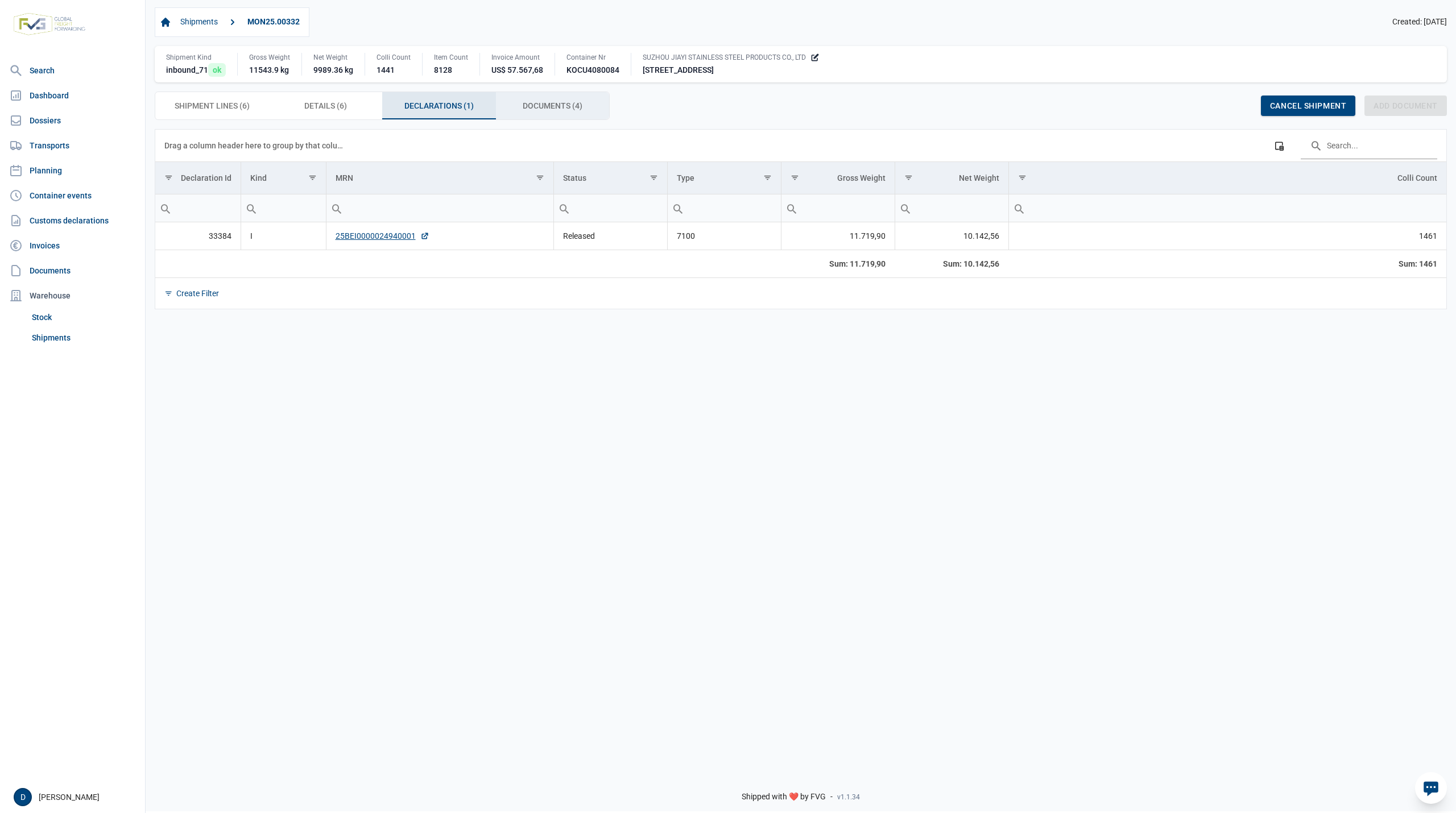
click at [538, 111] on span "Documents (4) Documents (4)" at bounding box center [552, 105] width 60 height 14
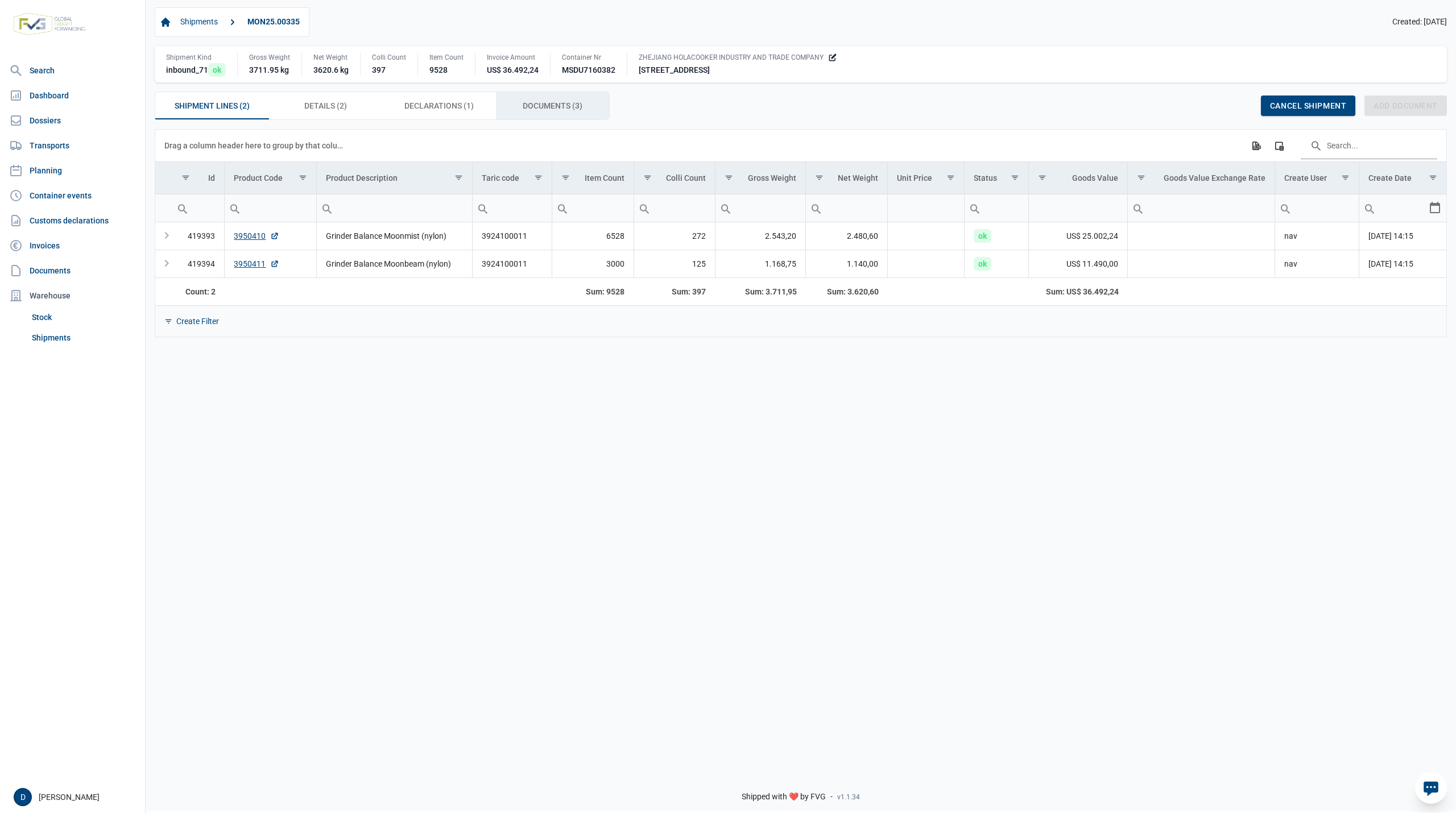
click at [547, 109] on span "Documents (3) Documents (3)" at bounding box center [552, 105] width 60 height 14
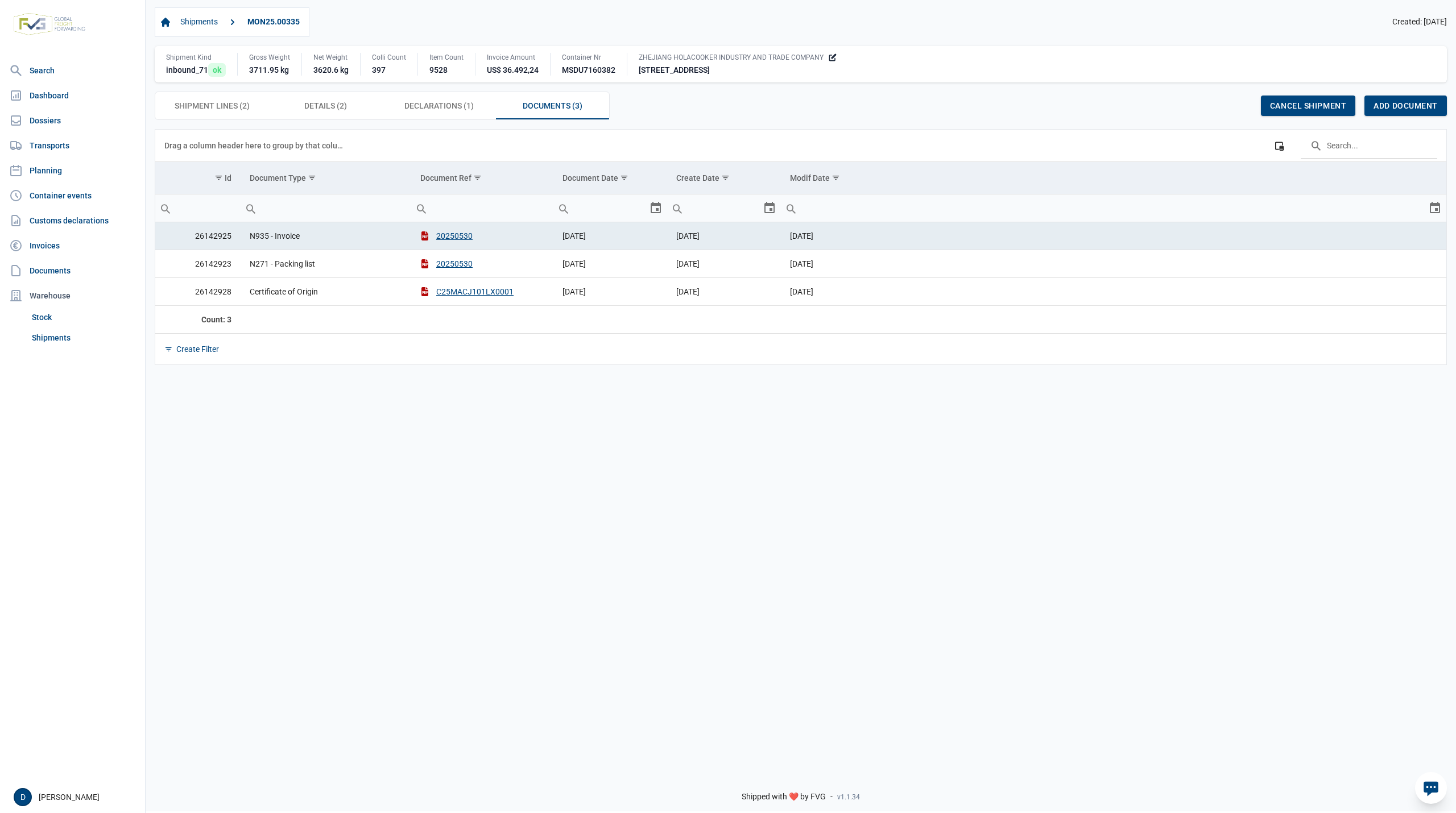
click at [193, 453] on div "Data grid with 3 rows and 6 columns Drag a column header here to group by that …" at bounding box center [801, 446] width 1310 height 634
click at [420, 107] on span "Declarations (1) Declarations (1)" at bounding box center [439, 105] width 69 height 14
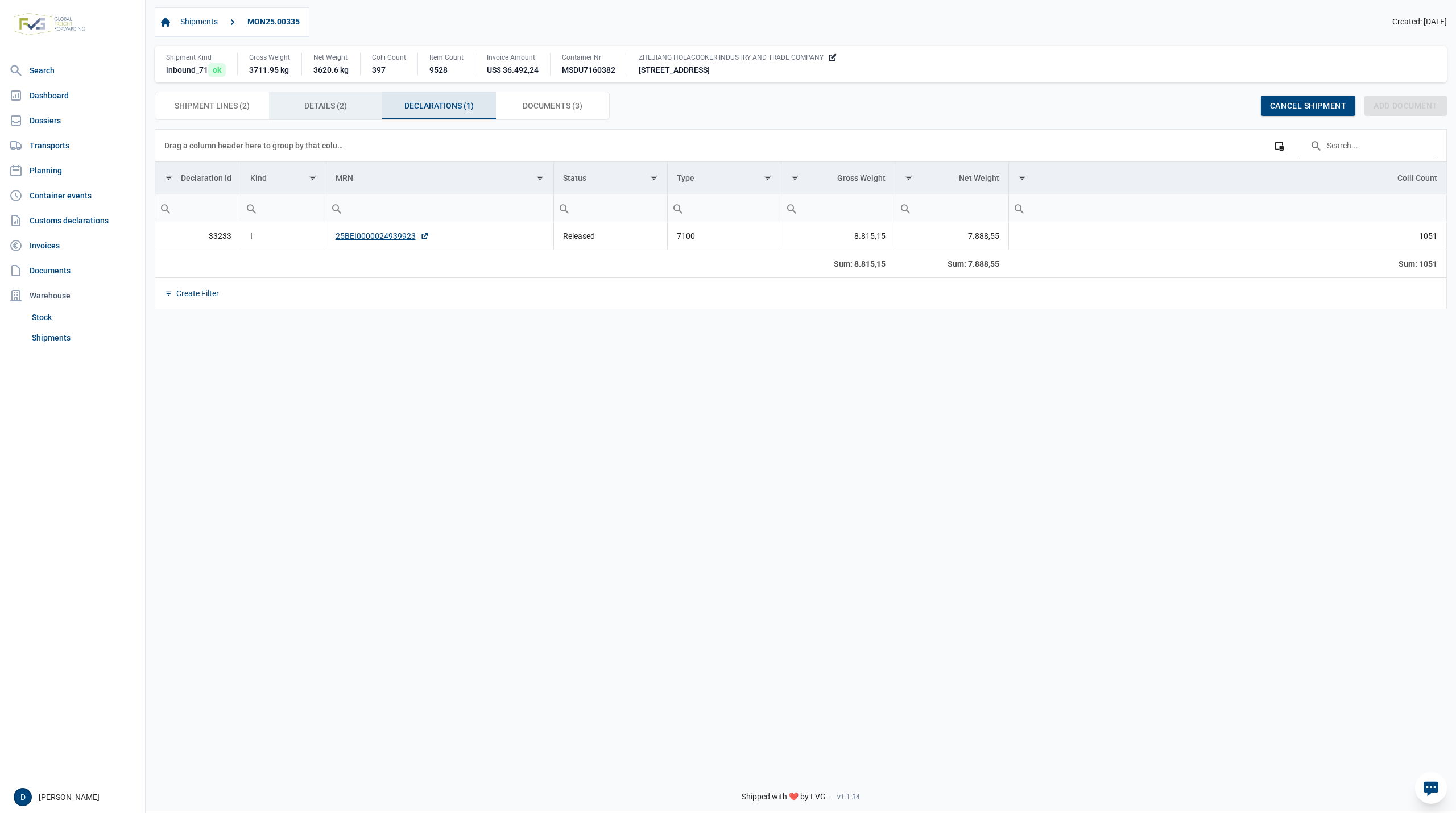
click at [331, 107] on span "Details (2) Details (2)" at bounding box center [326, 105] width 43 height 14
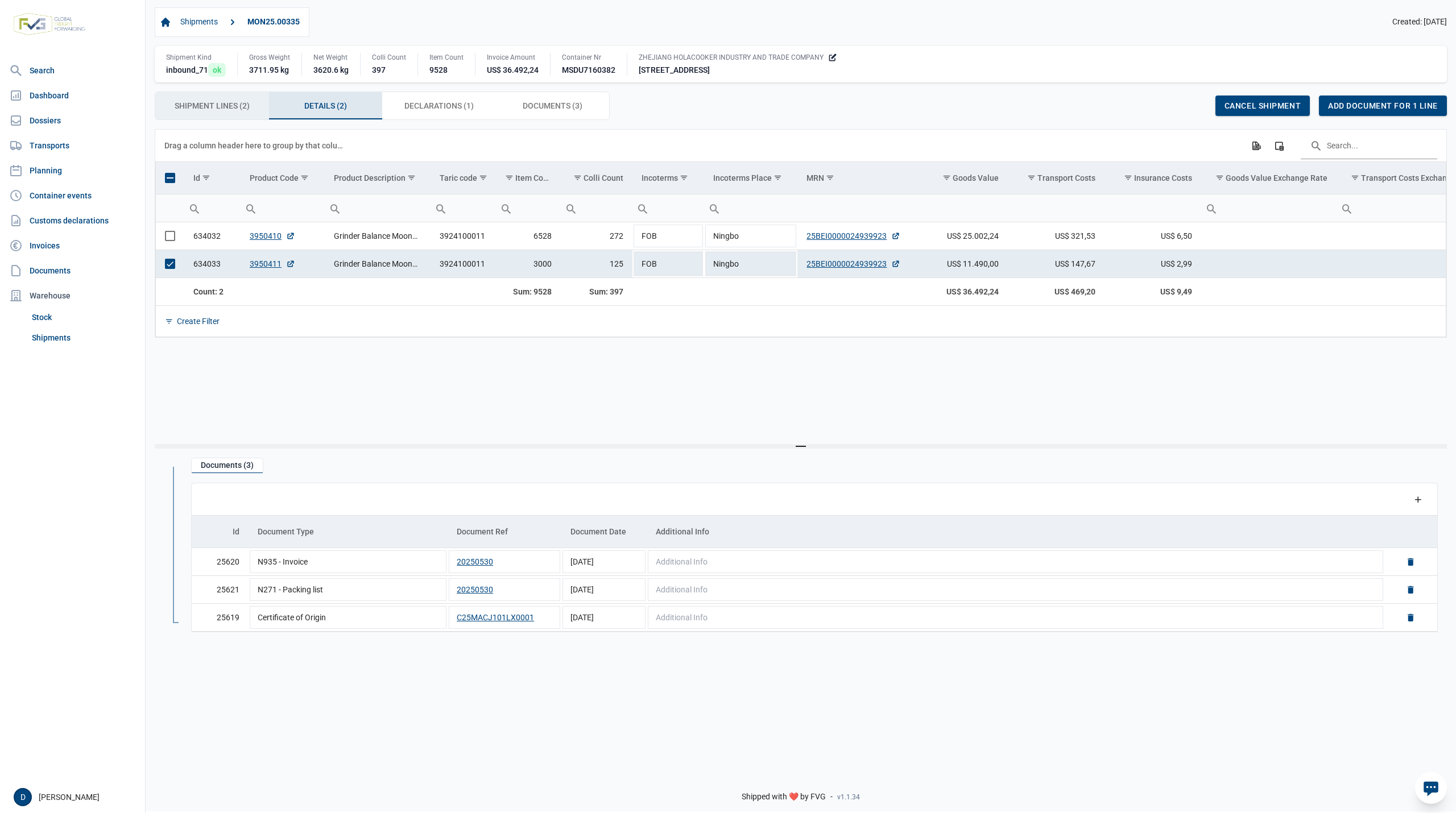
click at [239, 113] on span "Shipment Lines (2) Shipment Lines (2)" at bounding box center [212, 105] width 75 height 14
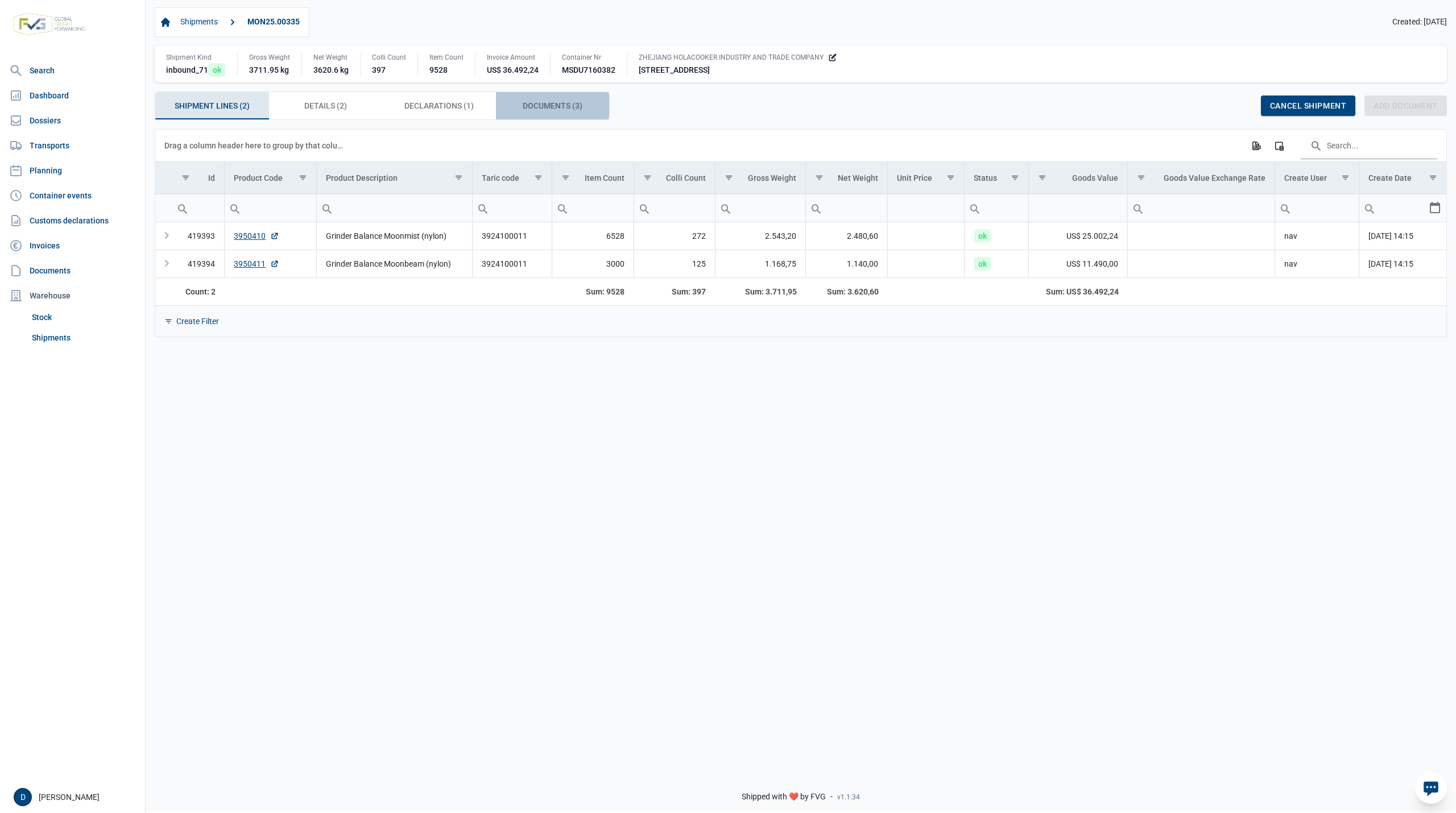
click at [546, 107] on span "Documents (3) Documents (3)" at bounding box center [552, 105] width 60 height 14
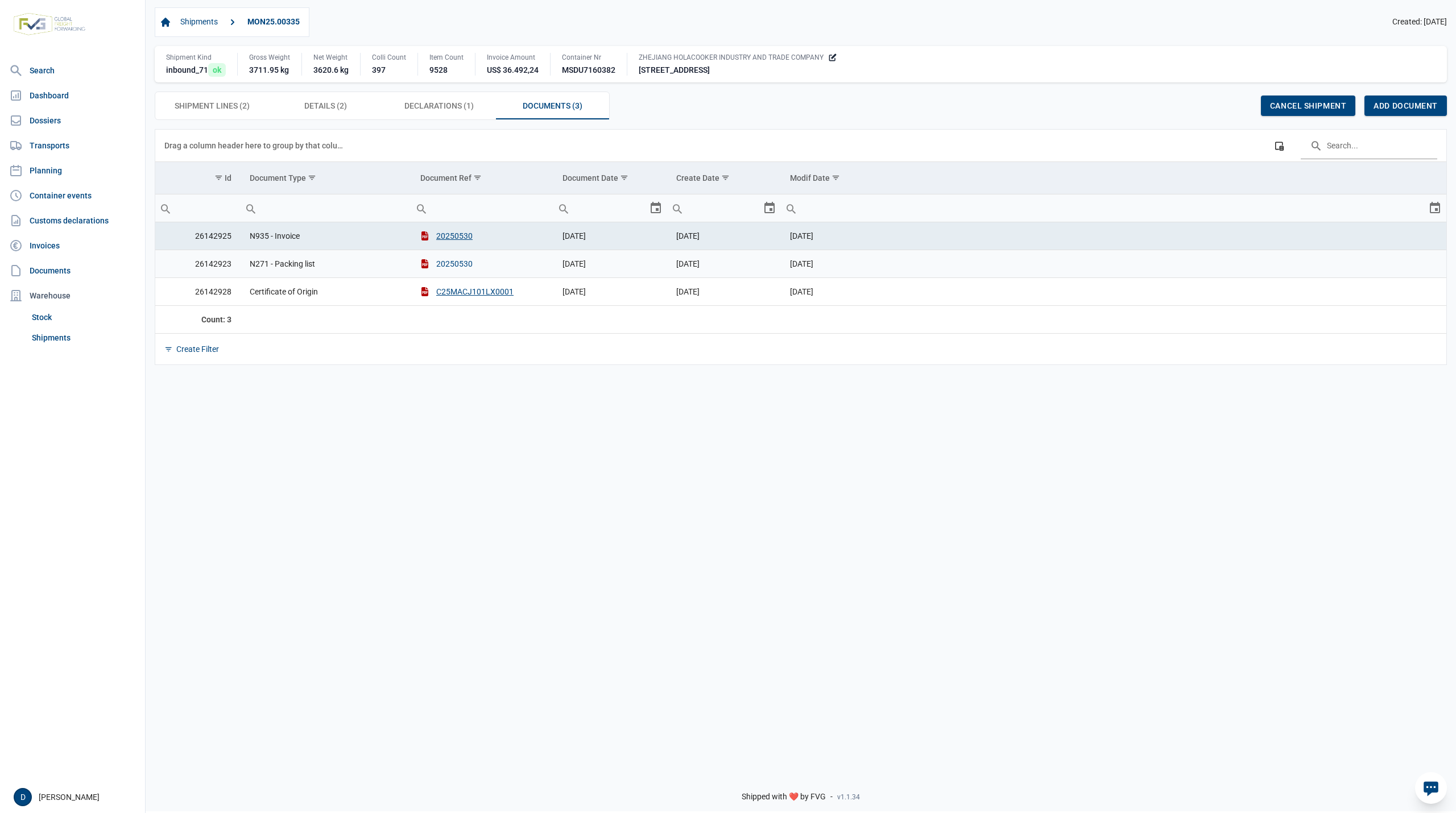
click at [446, 269] on button "20250530" at bounding box center [446, 264] width 52 height 11
